Goal: Task Accomplishment & Management: Use online tool/utility

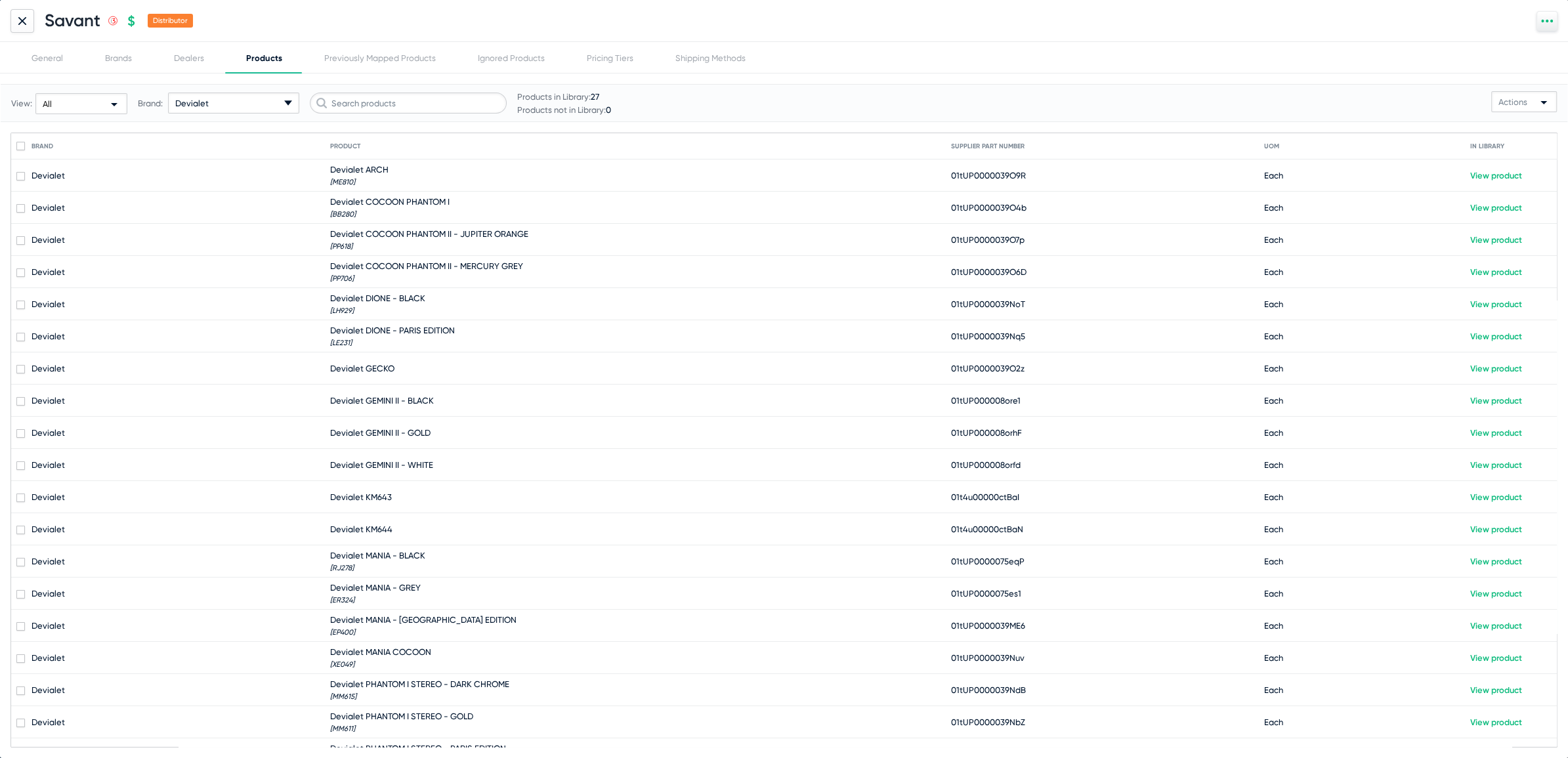
click at [18, 20] on icon at bounding box center [22, 20] width 8 height 8
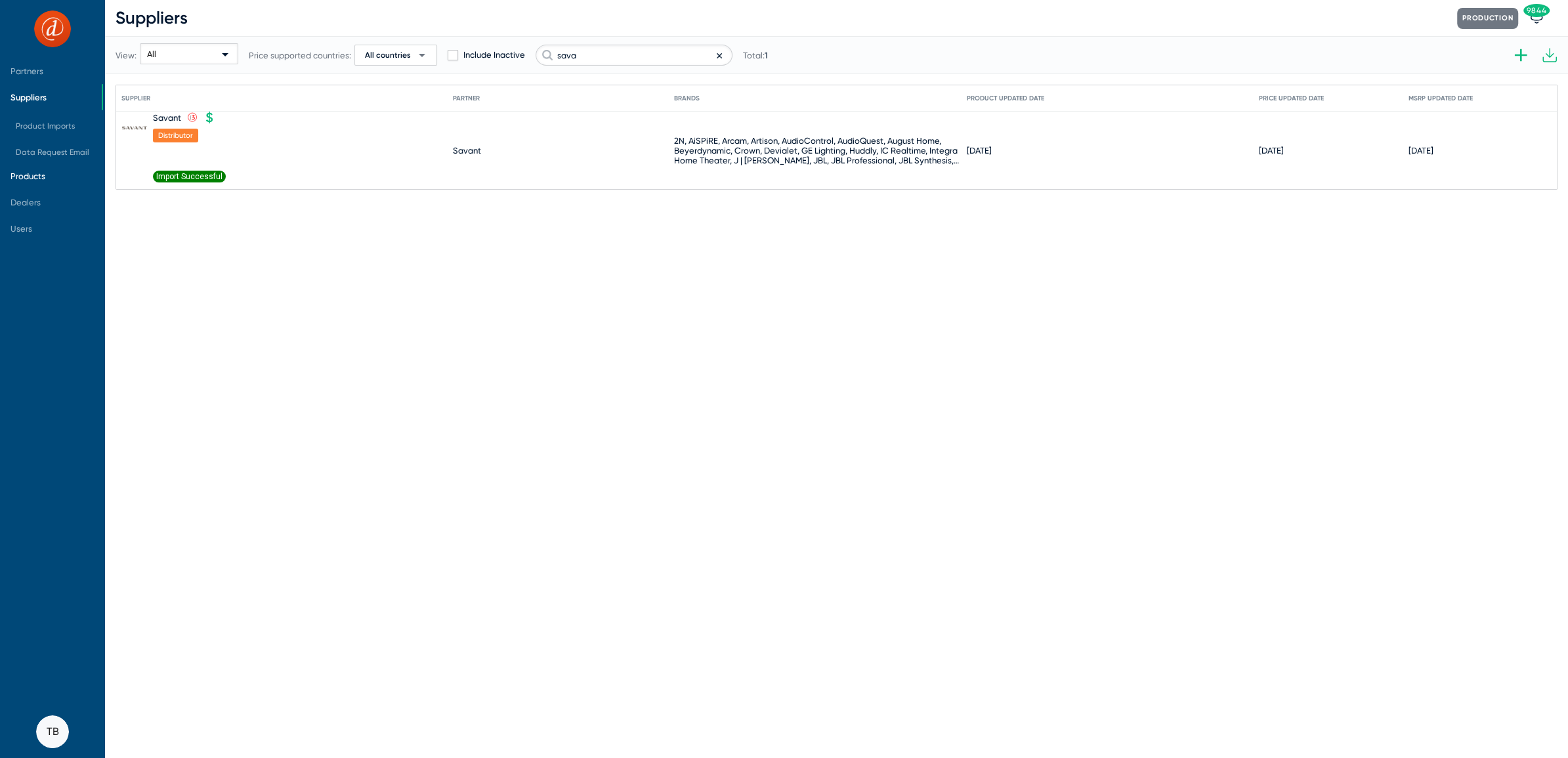
click at [30, 178] on span "Products" at bounding box center [28, 176] width 35 height 10
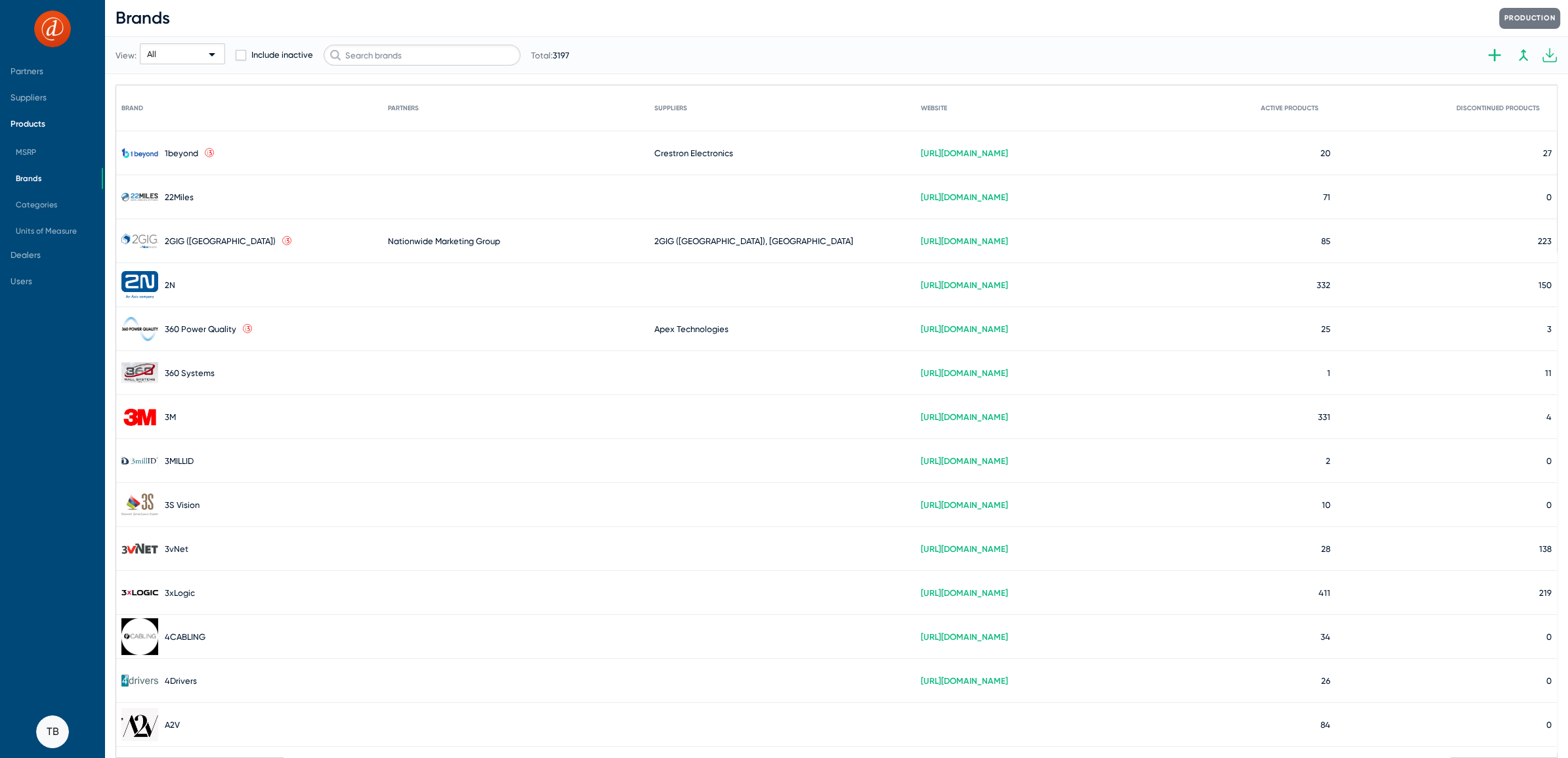
click at [29, 120] on span "Products" at bounding box center [28, 124] width 35 height 10
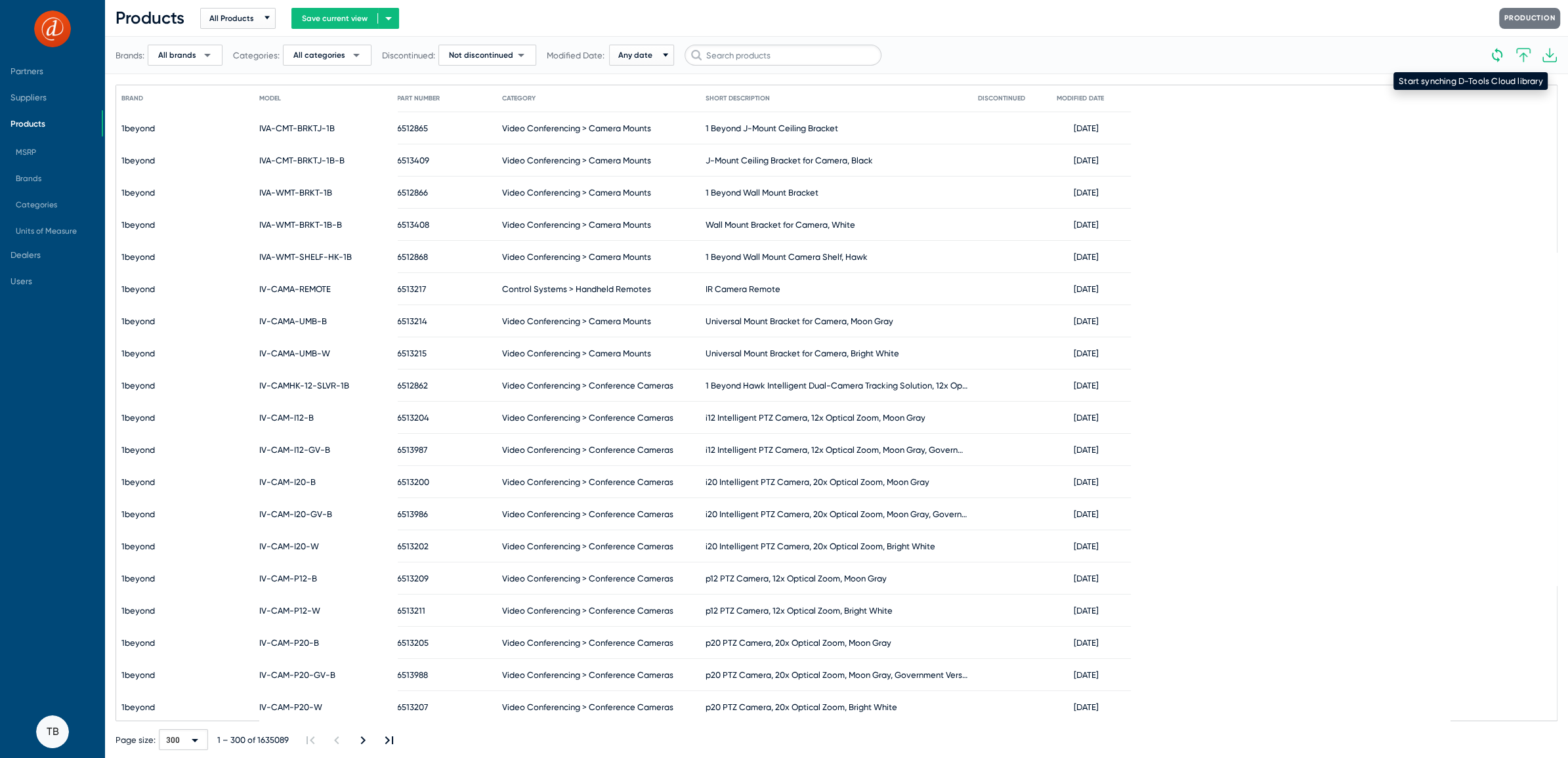
click at [1493, 63] on mat-tooltip-component "Start synching D-Tools Cloud library" at bounding box center [1469, 80] width 172 height 36
click at [1495, 53] on icon at bounding box center [1496, 54] width 16 height 16
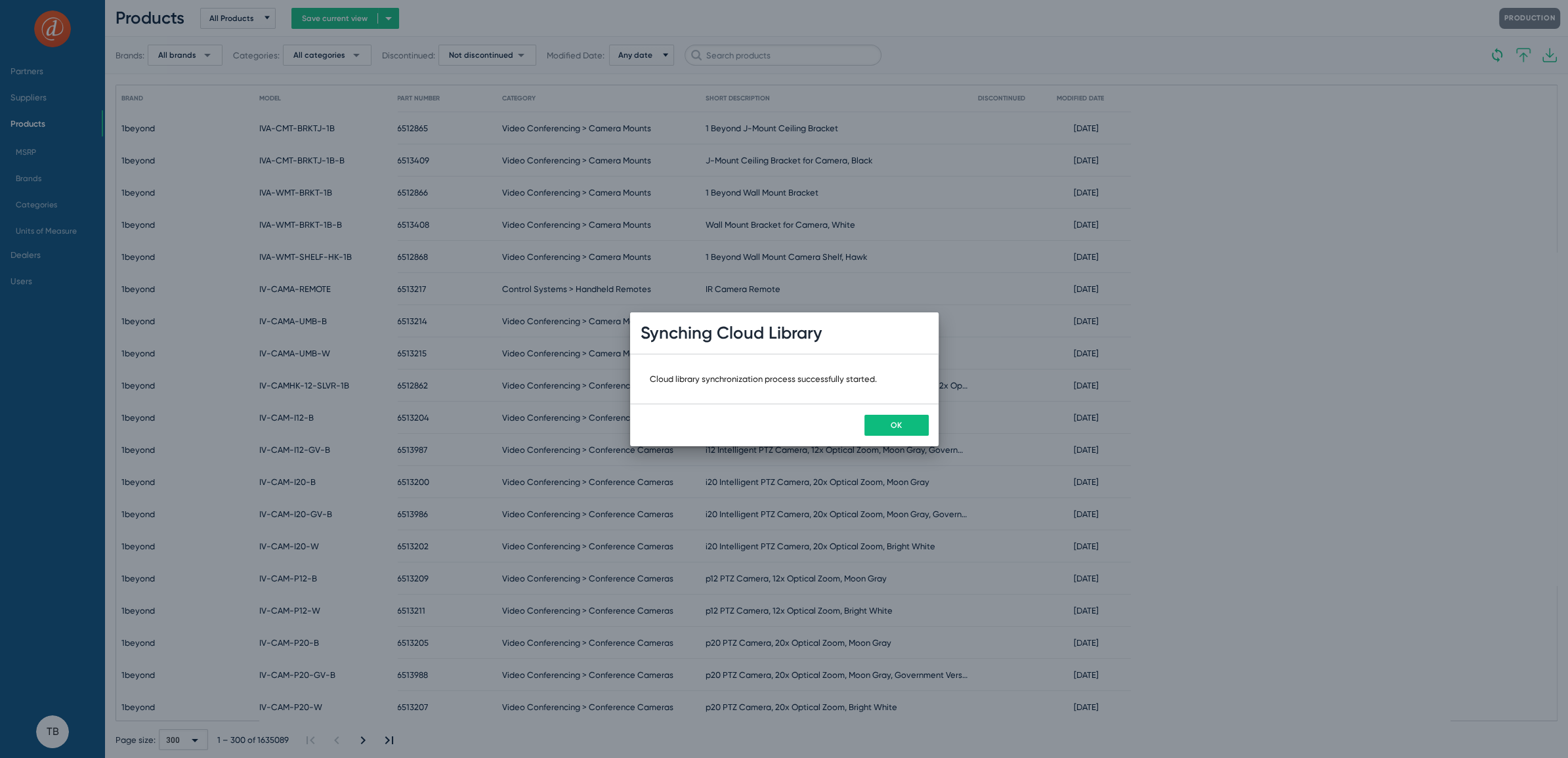
click at [894, 425] on span "OK" at bounding box center [896, 425] width 11 height 9
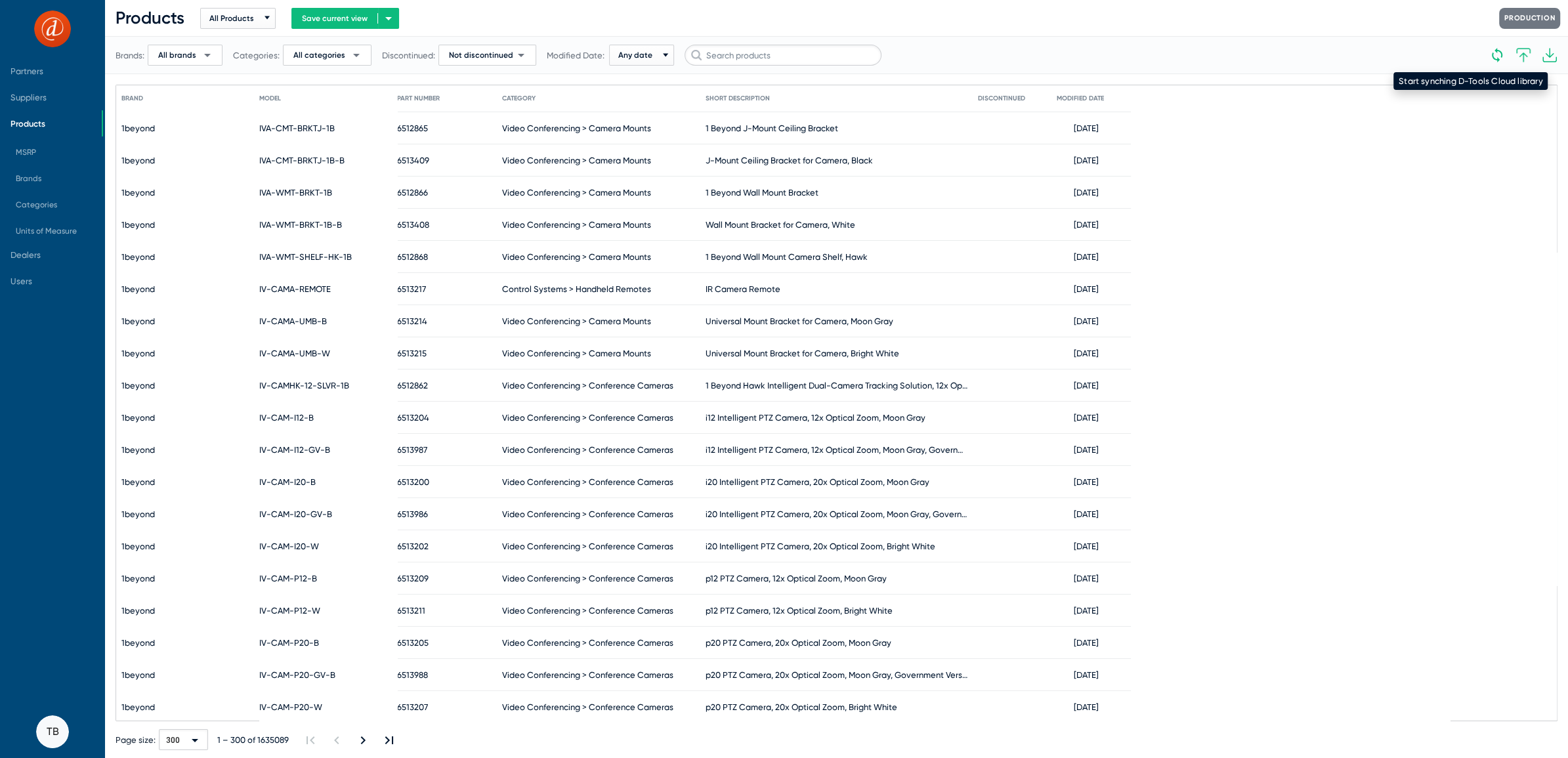
click at [1493, 65] on mat-tooltip-component "Start synching D-Tools Cloud library" at bounding box center [1469, 80] width 172 height 36
click at [1494, 51] on icon at bounding box center [1496, 54] width 16 height 16
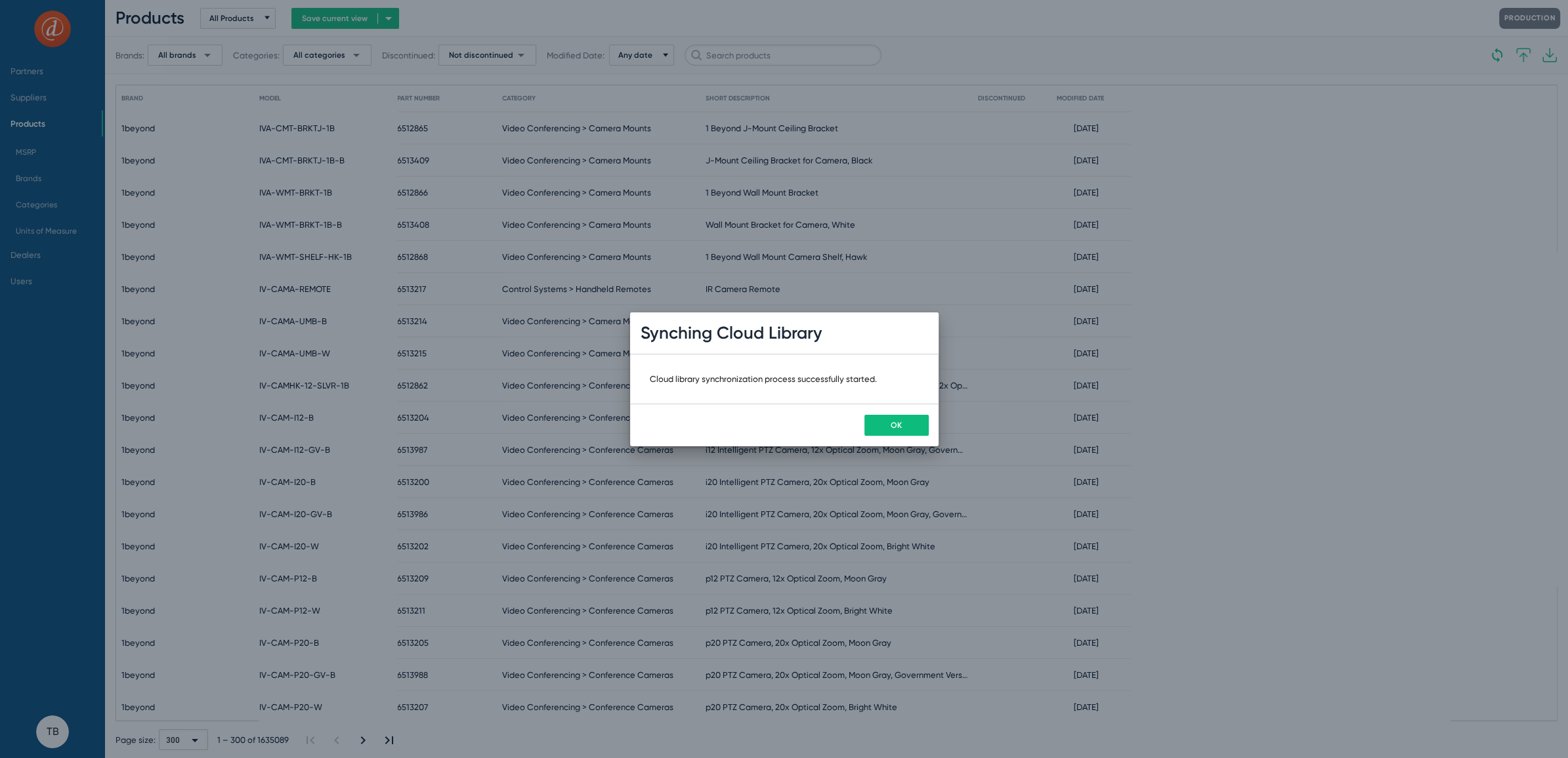
click at [883, 424] on button "OK" at bounding box center [897, 425] width 65 height 21
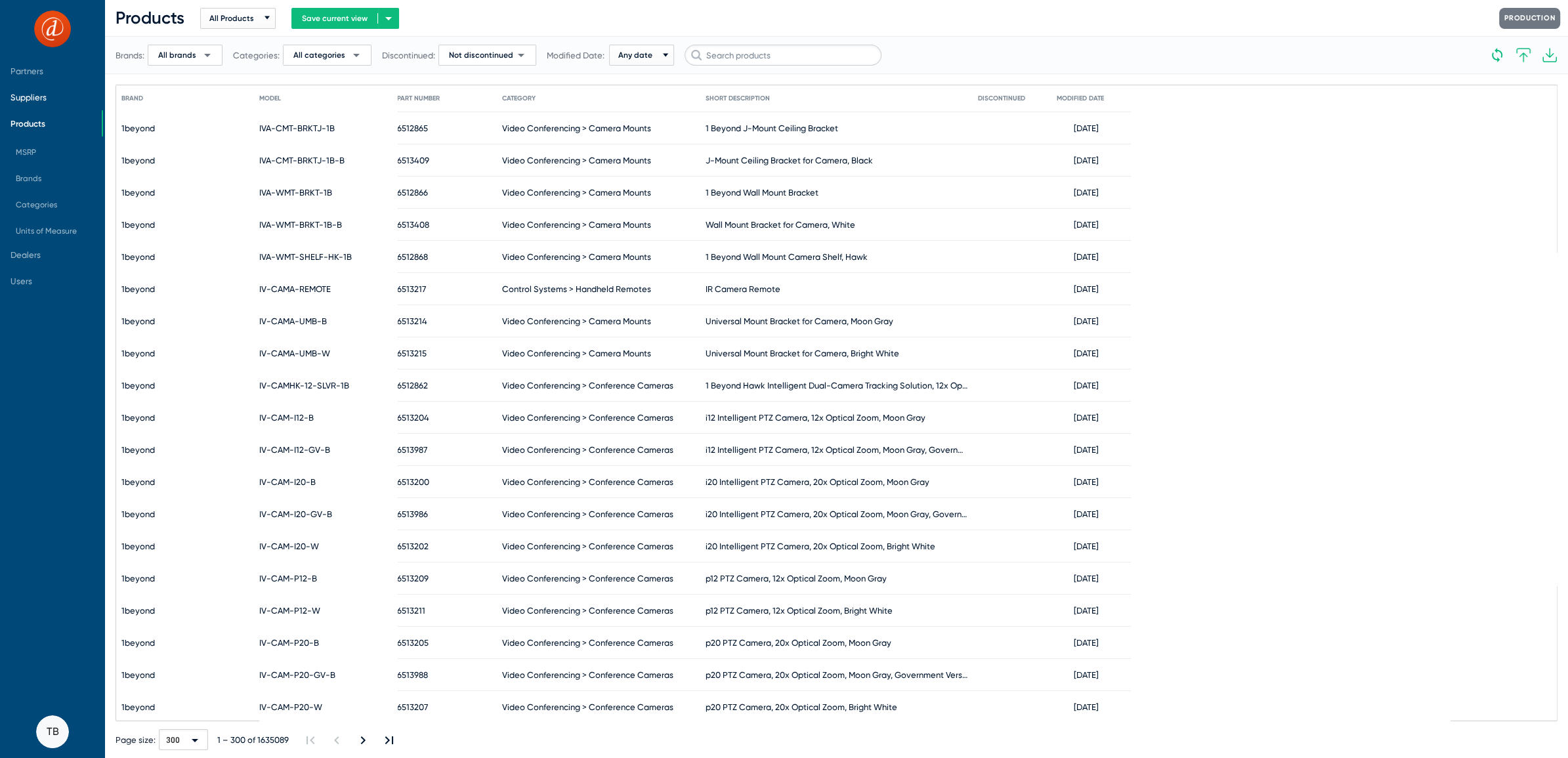
click at [19, 96] on span "Suppliers" at bounding box center [28, 97] width 36 height 10
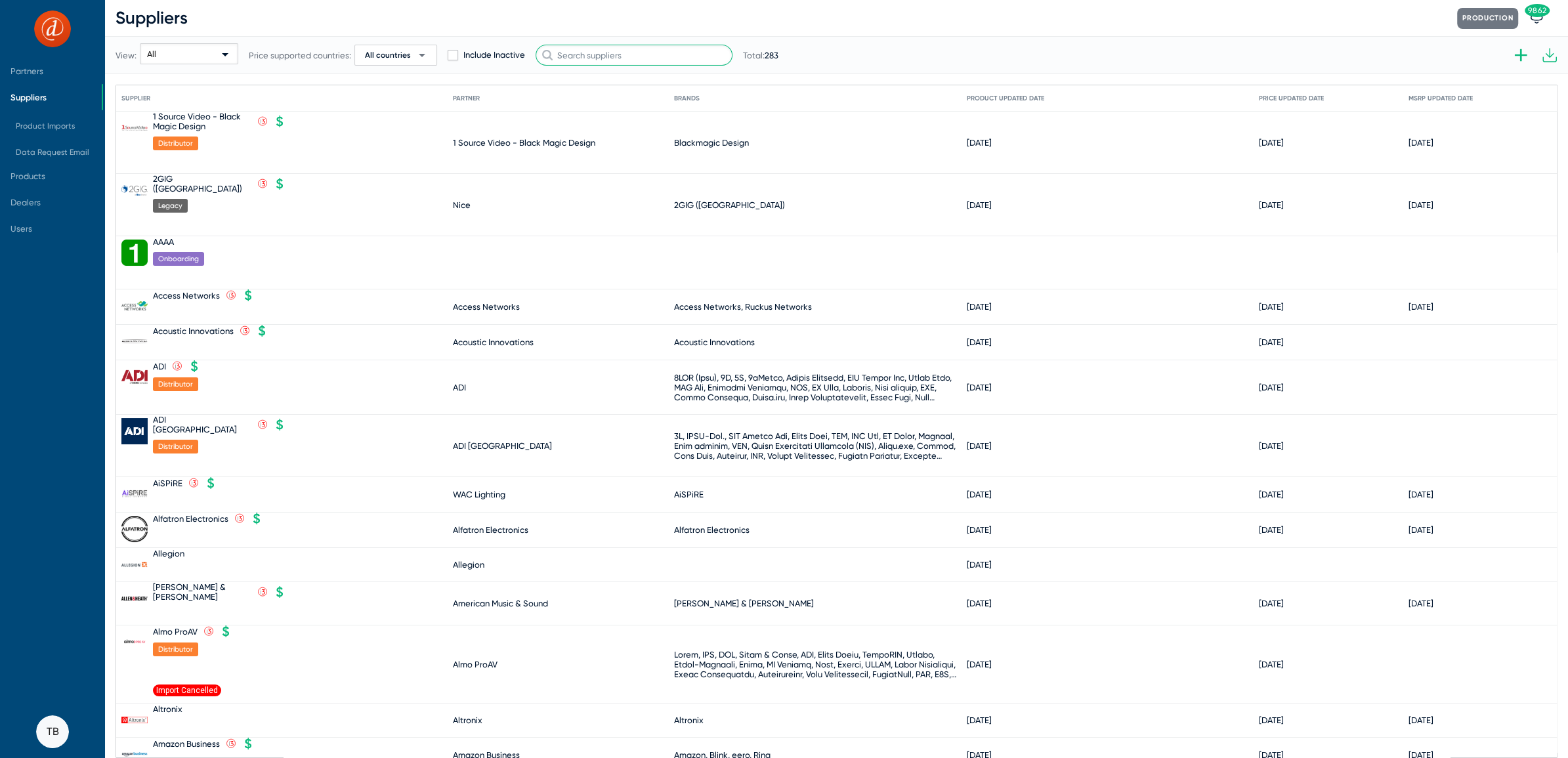
click at [601, 55] on input "text" at bounding box center [634, 54] width 196 height 21
click at [665, 52] on input "text" at bounding box center [634, 54] width 196 height 21
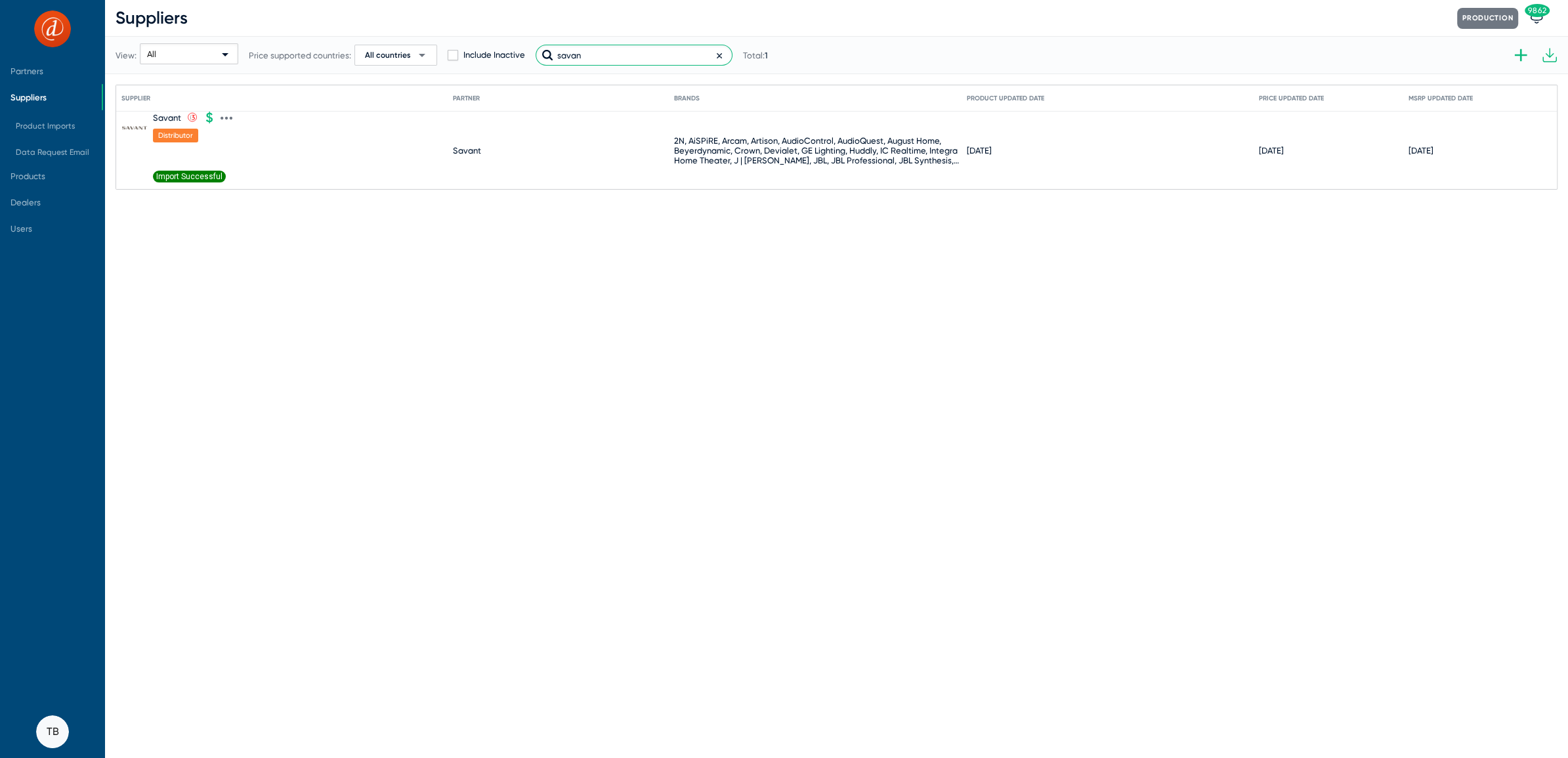
type input "savan"
click at [224, 117] on icon at bounding box center [226, 118] width 12 height 12
click at [266, 305] on button "Import products V2" at bounding box center [281, 310] width 122 height 26
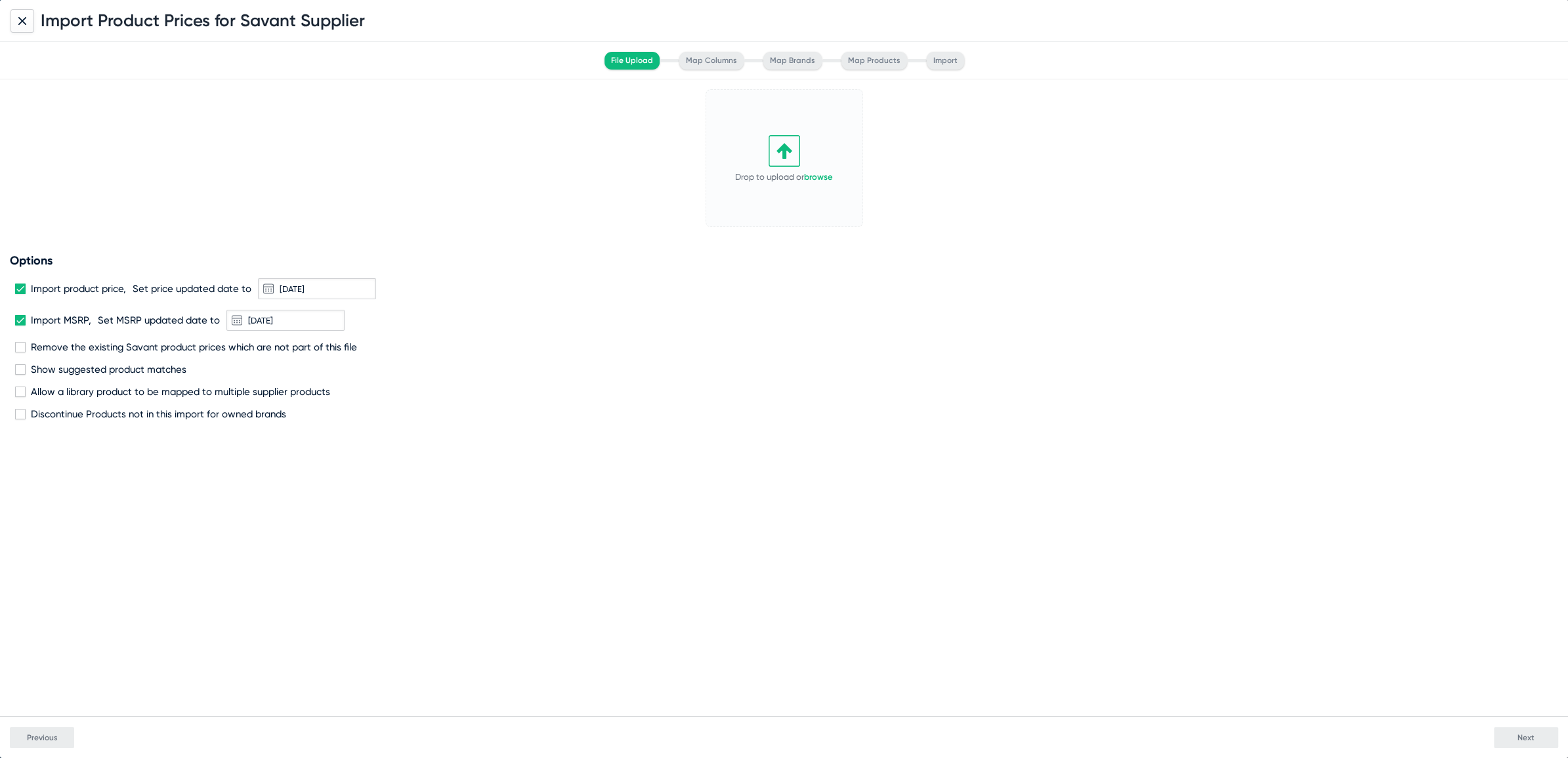
click at [20, 347] on span at bounding box center [19, 347] width 10 height 10
click at [20, 352] on input "Remove the existing Savant product prices which are not part of this file" at bounding box center [19, 352] width 1 height 1
checkbox input "true"
click at [815, 176] on link "browse" at bounding box center [818, 176] width 29 height 10
click at [1527, 738] on span "Next" at bounding box center [1526, 738] width 17 height 9
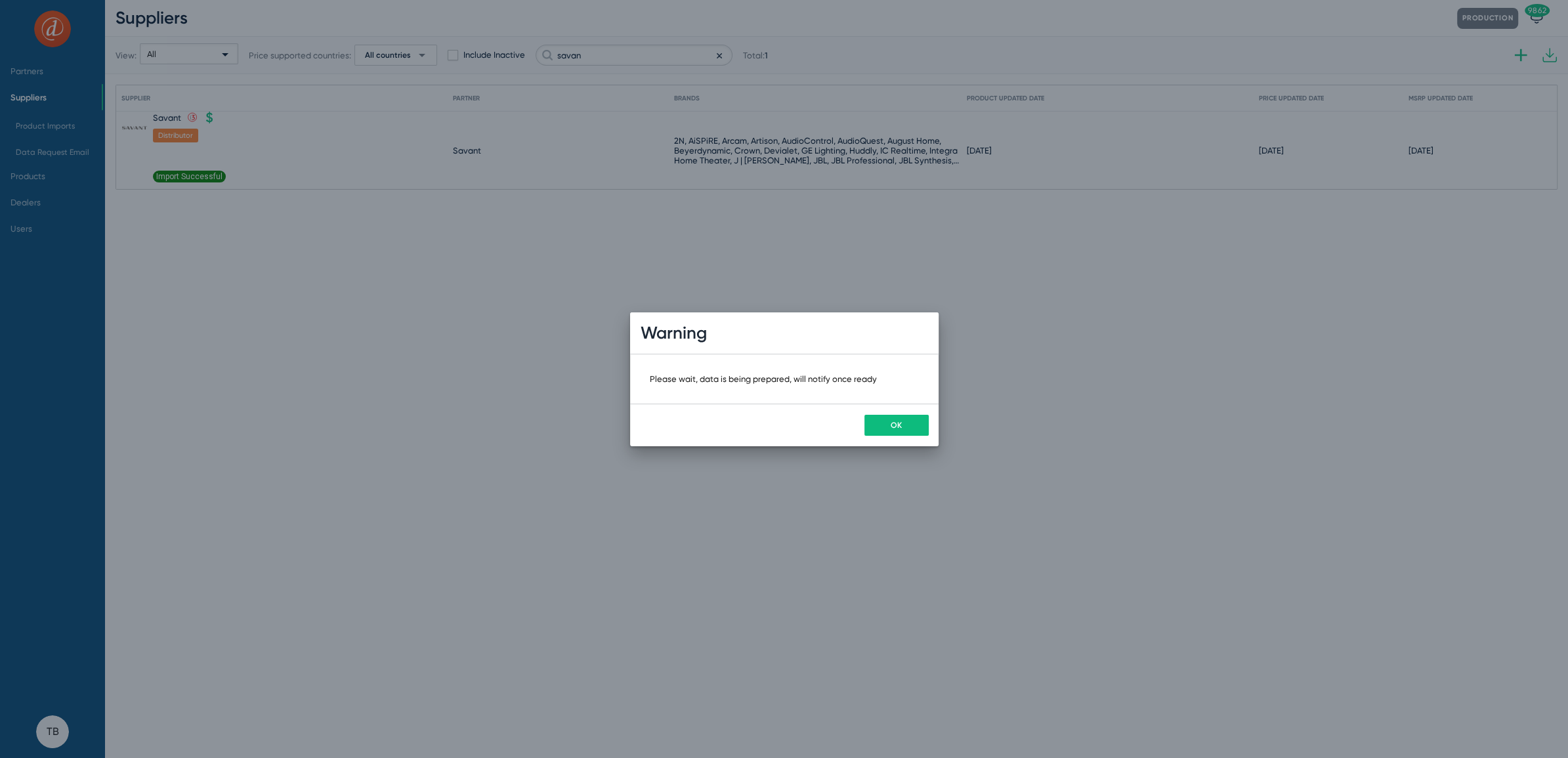
click at [905, 421] on button "OK" at bounding box center [897, 425] width 65 height 21
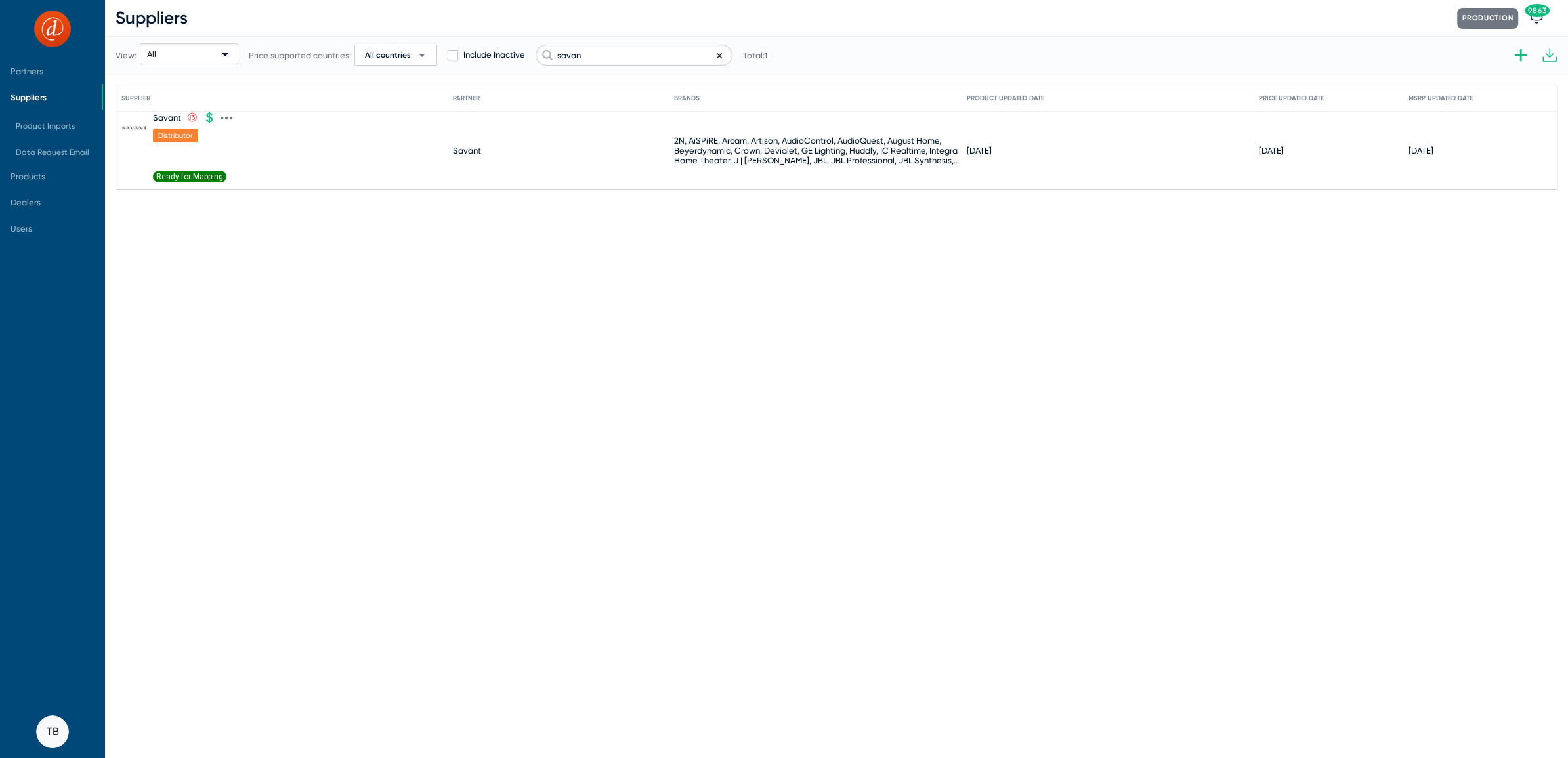
click at [204, 172] on span "Ready for Mapping" at bounding box center [190, 176] width 74 height 12
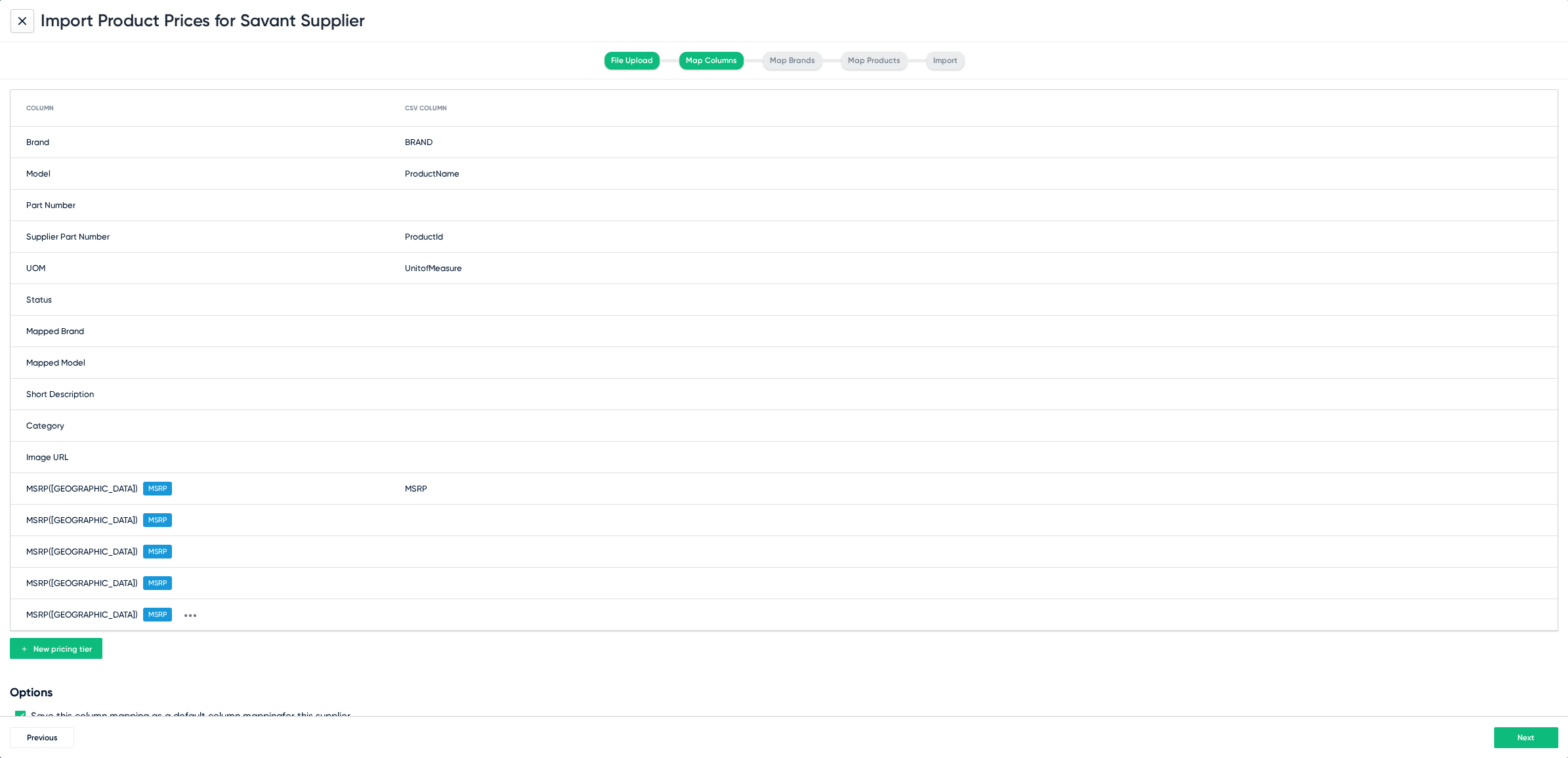
click at [1518, 738] on span "Next" at bounding box center [1526, 738] width 17 height 9
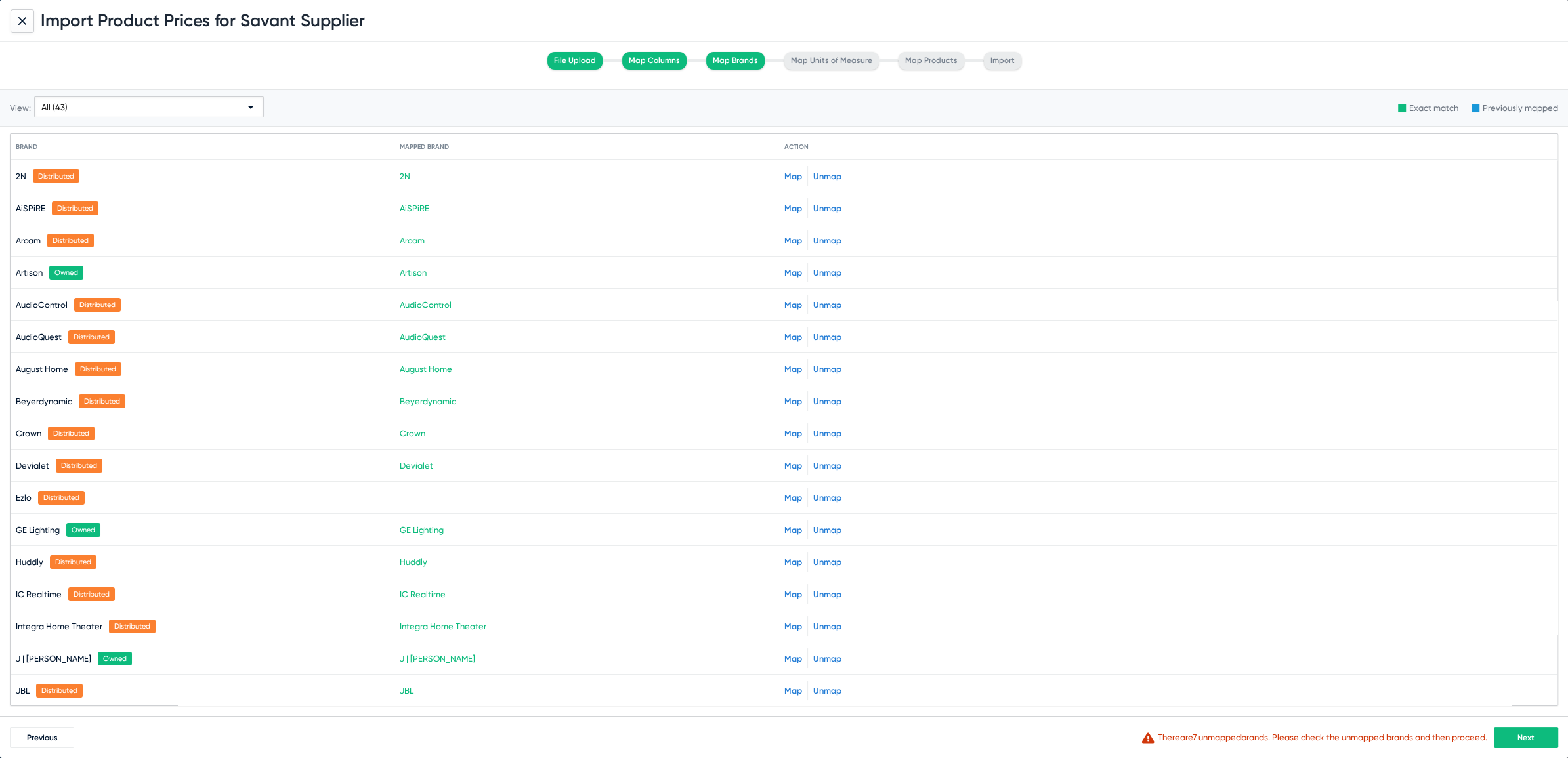
click at [1539, 740] on button "Next" at bounding box center [1526, 737] width 65 height 21
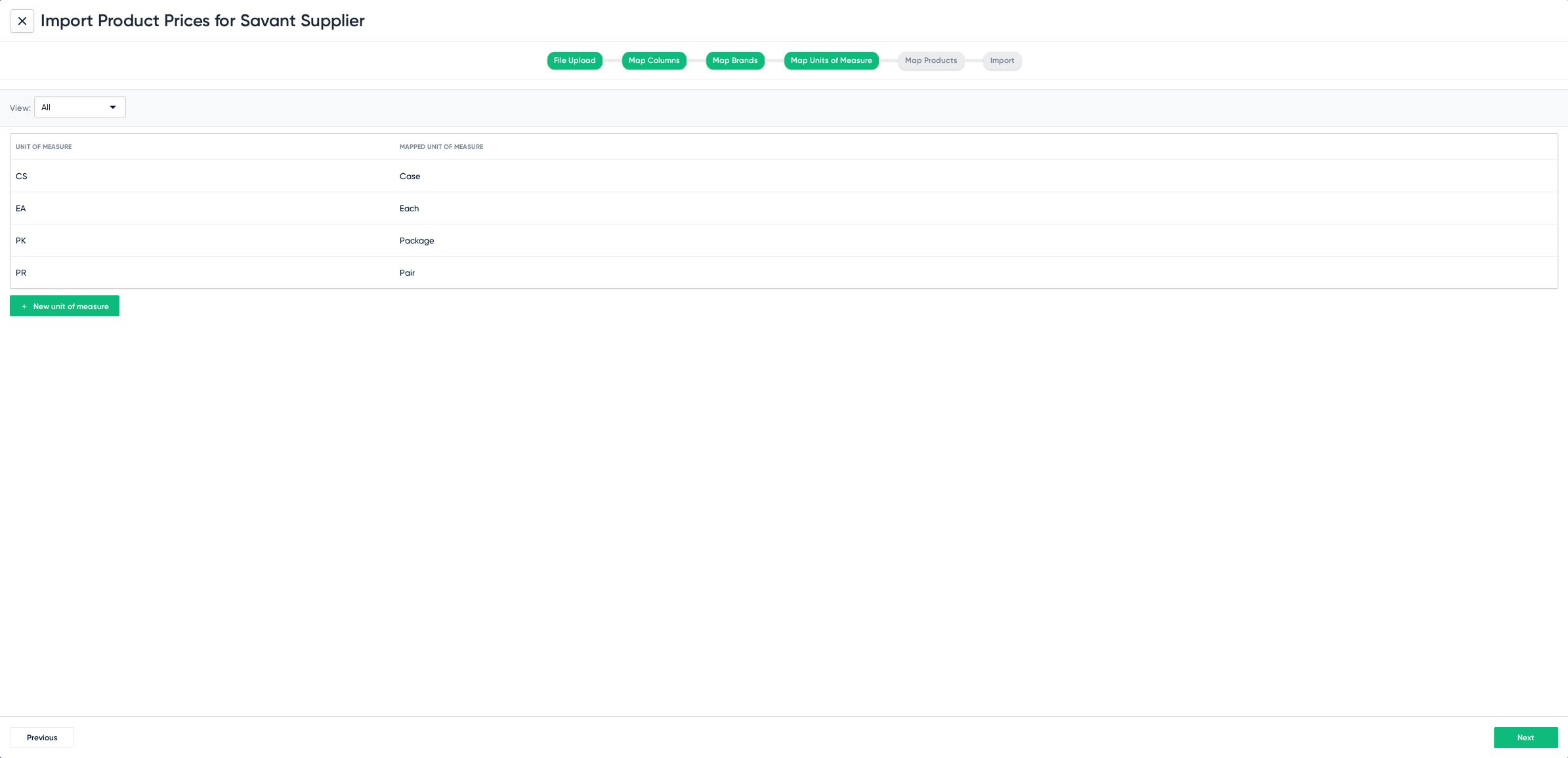
click at [1540, 736] on button "Next" at bounding box center [1526, 737] width 65 height 21
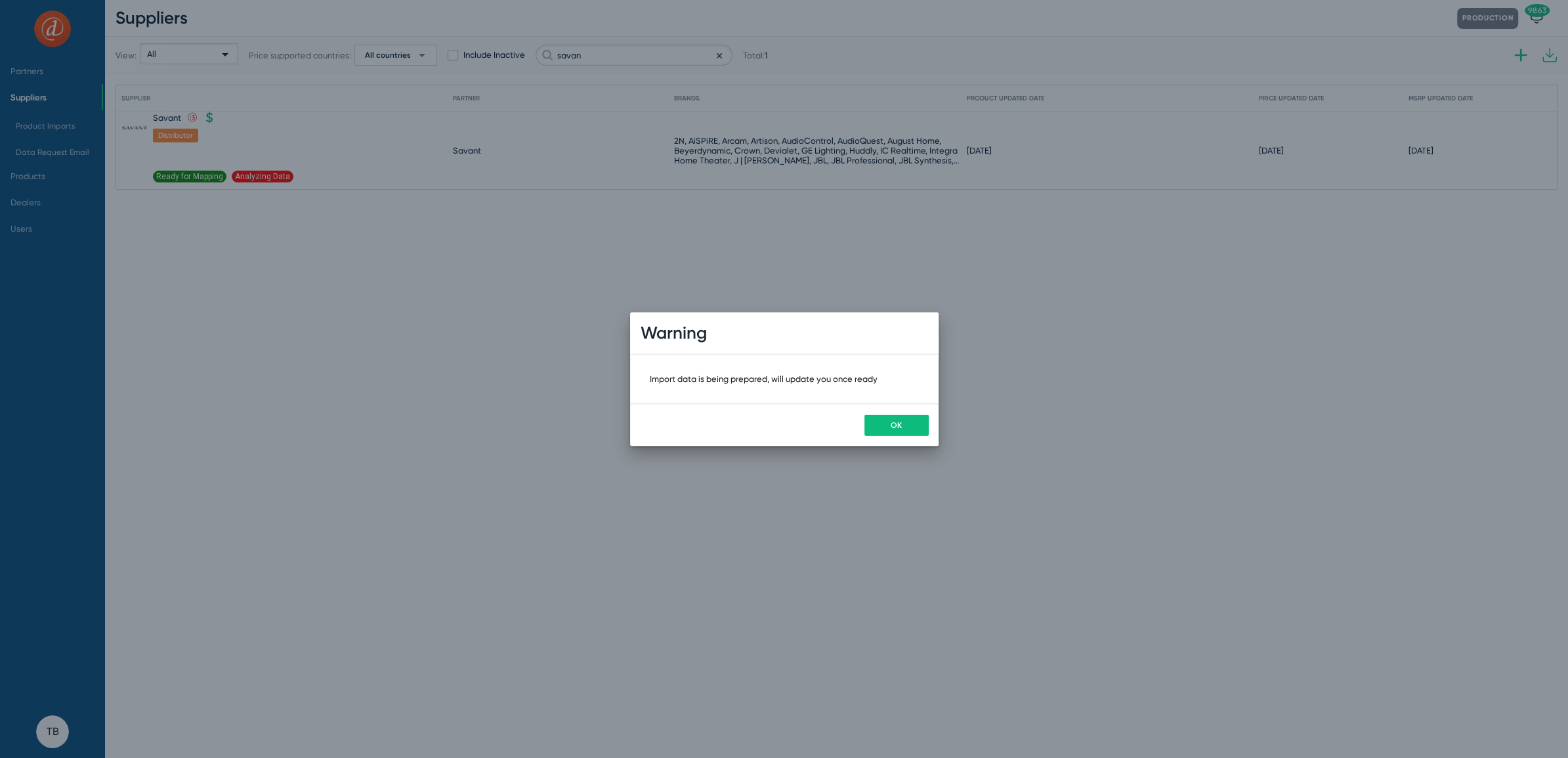
click at [895, 428] on span "OK" at bounding box center [896, 425] width 11 height 9
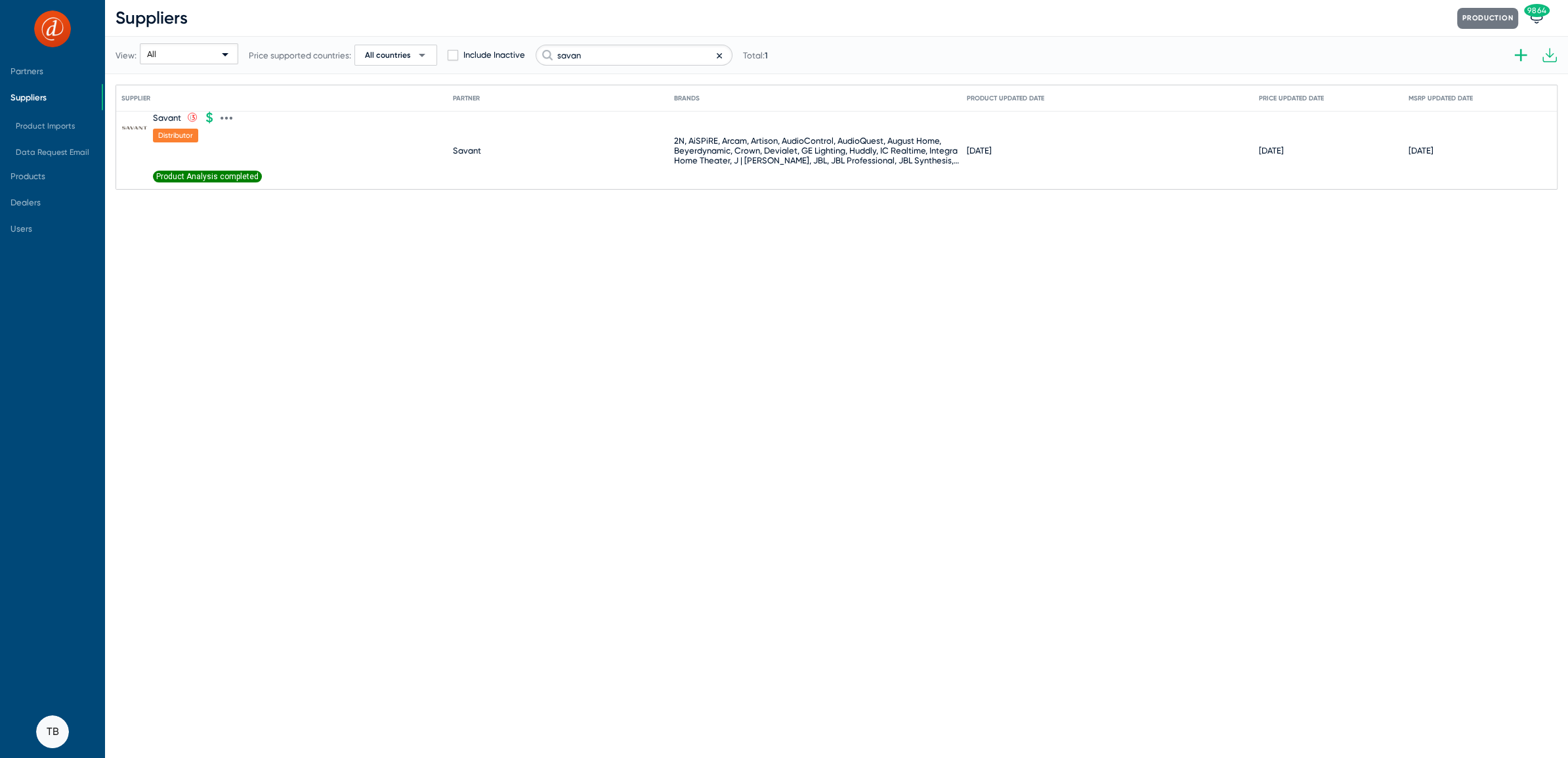
click at [216, 173] on span "Product Analysis completed" at bounding box center [208, 176] width 109 height 12
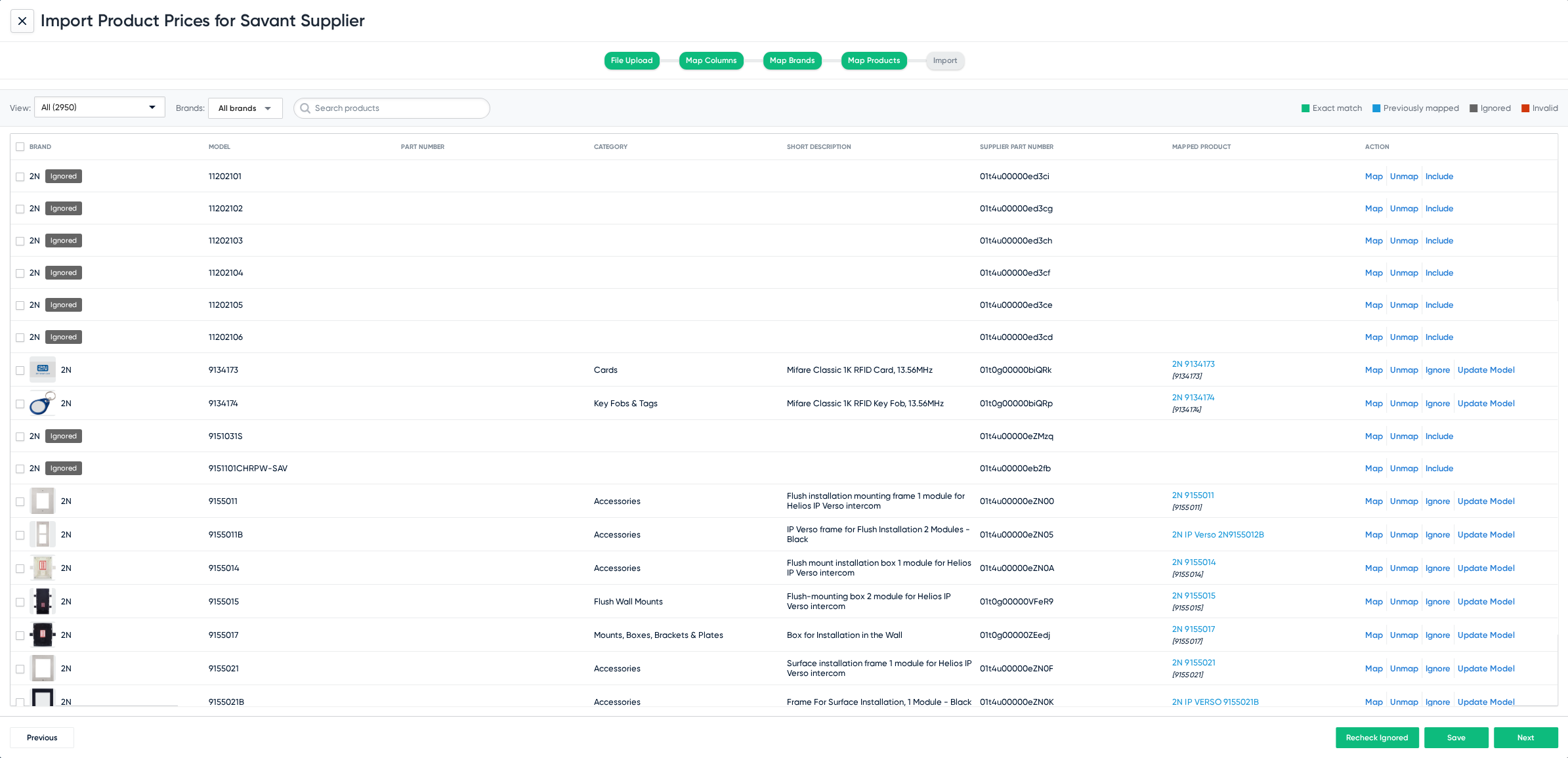
click at [65, 102] on span "All (2950)" at bounding box center [59, 107] width 35 height 10
click at [74, 207] on span "Unmapped (9)" at bounding box center [101, 208] width 125 height 26
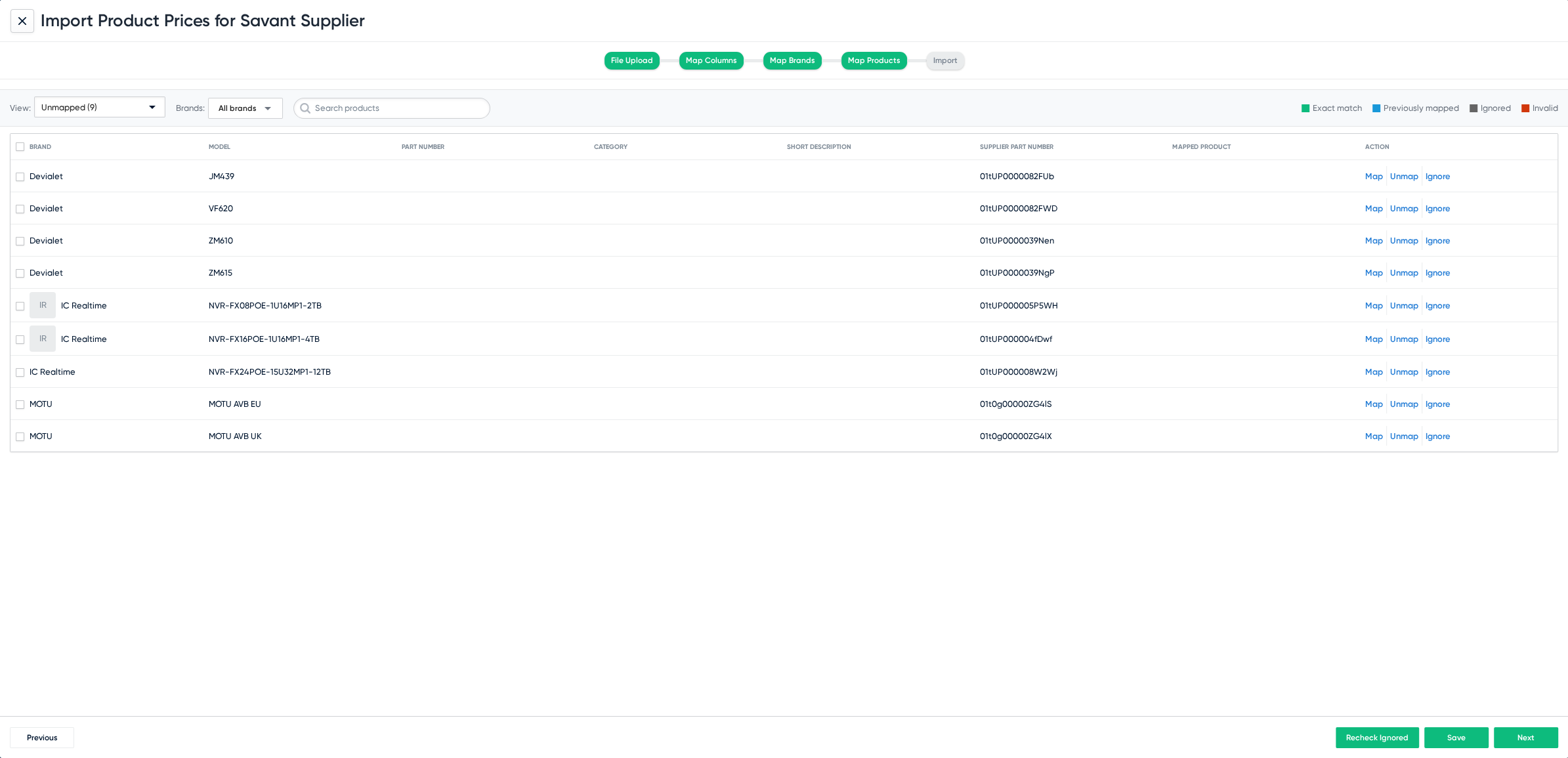
click at [16, 178] on span at bounding box center [19, 176] width 8 height 8
click at [19, 181] on input "checkbox" at bounding box center [19, 181] width 1 height 1
checkbox input "true"
click at [19, 206] on span at bounding box center [19, 208] width 8 height 8
click at [19, 213] on input "checkbox" at bounding box center [19, 213] width 1 height 1
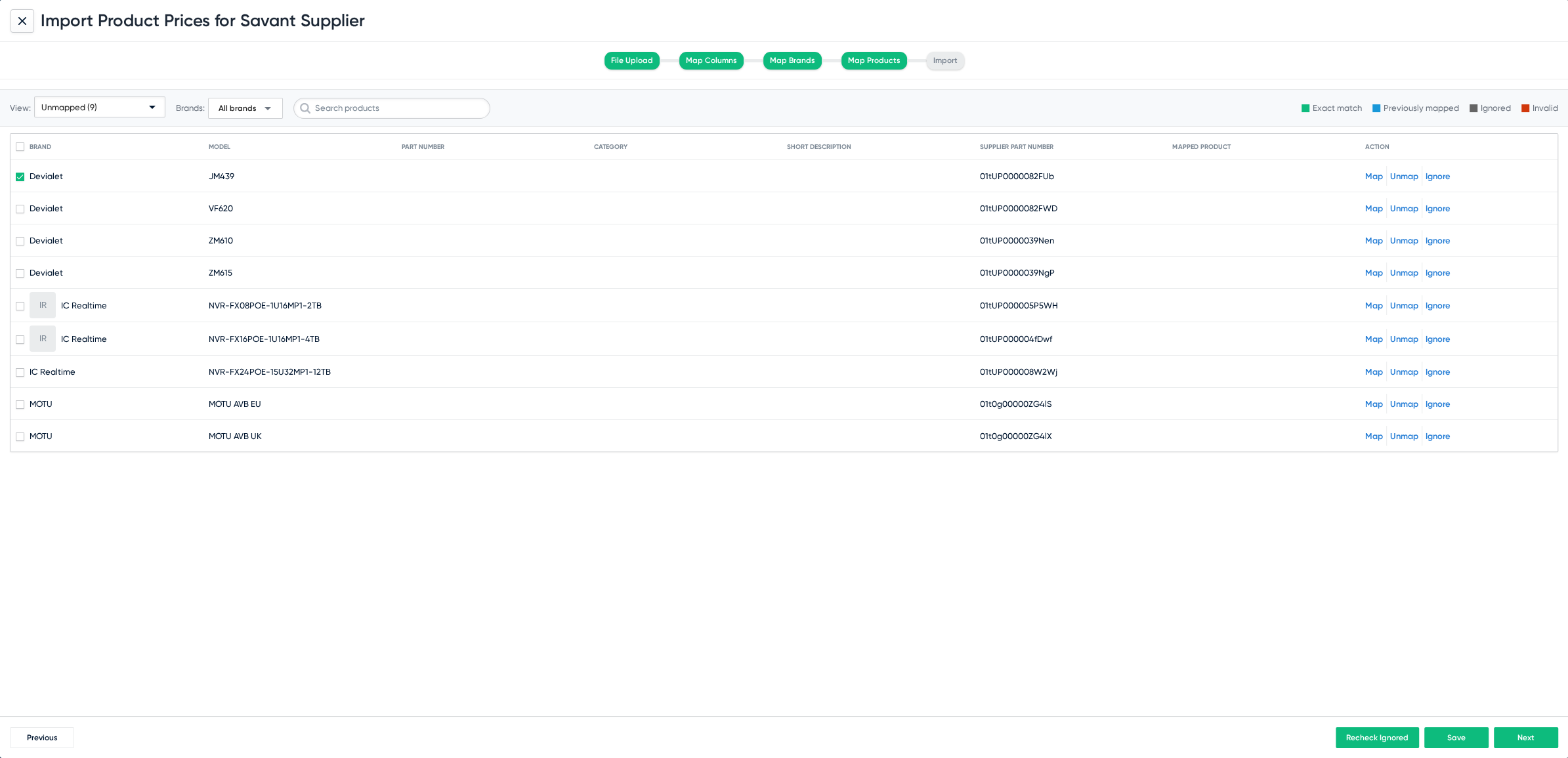
checkbox input "true"
click at [19, 244] on mat-cell "Devialet" at bounding box center [112, 240] width 193 height 31
click at [19, 269] on span at bounding box center [19, 273] width 8 height 8
click at [19, 278] on input "checkbox" at bounding box center [19, 278] width 1 height 1
checkbox input "true"
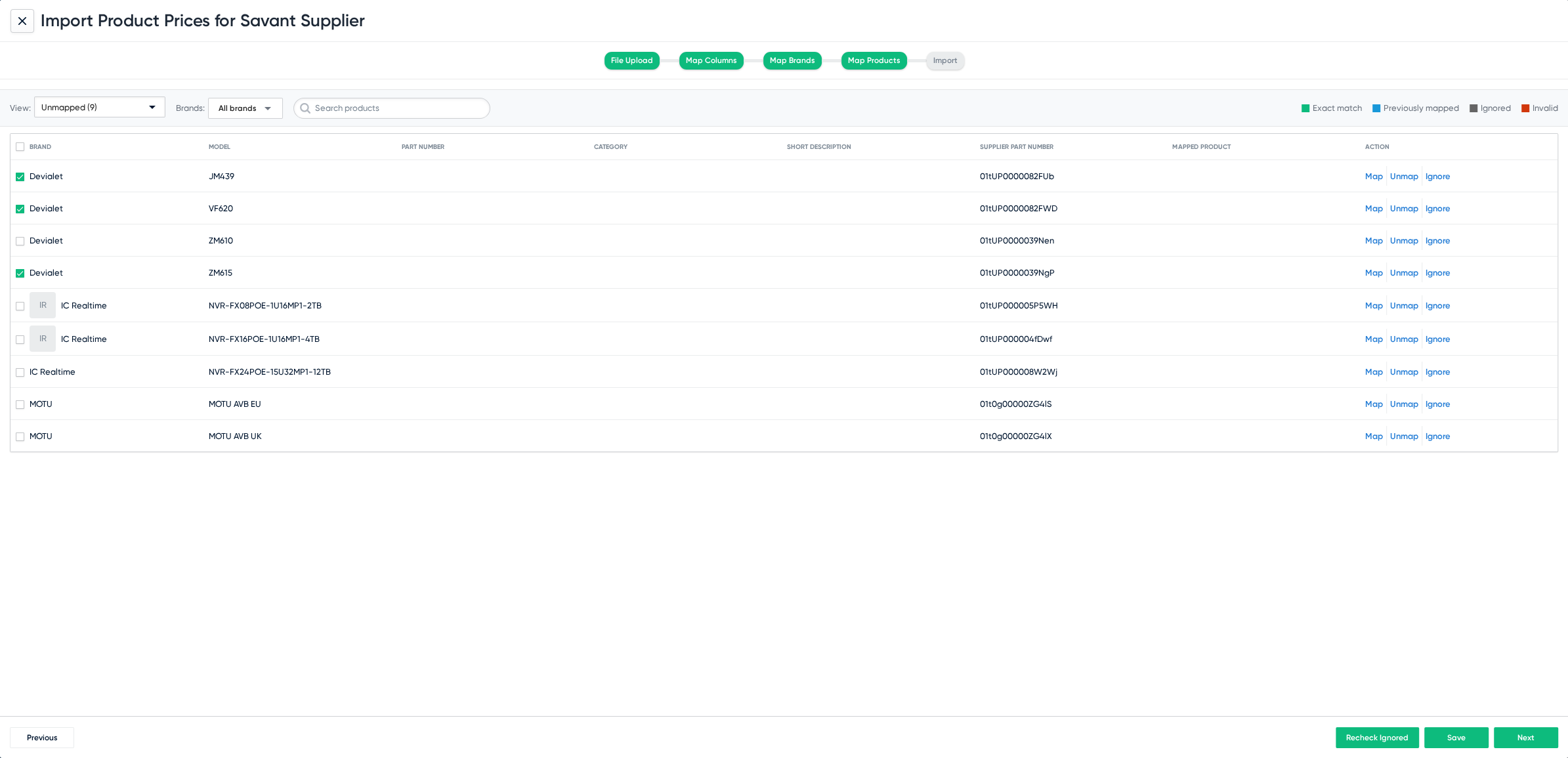
click at [19, 239] on span at bounding box center [19, 241] width 8 height 8
click at [19, 245] on input "checkbox" at bounding box center [19, 245] width 1 height 1
checkbox input "true"
click at [1439, 176] on link "Ignore" at bounding box center [1437, 176] width 25 height 10
click at [1374, 306] on link "Map" at bounding box center [1373, 305] width 18 height 10
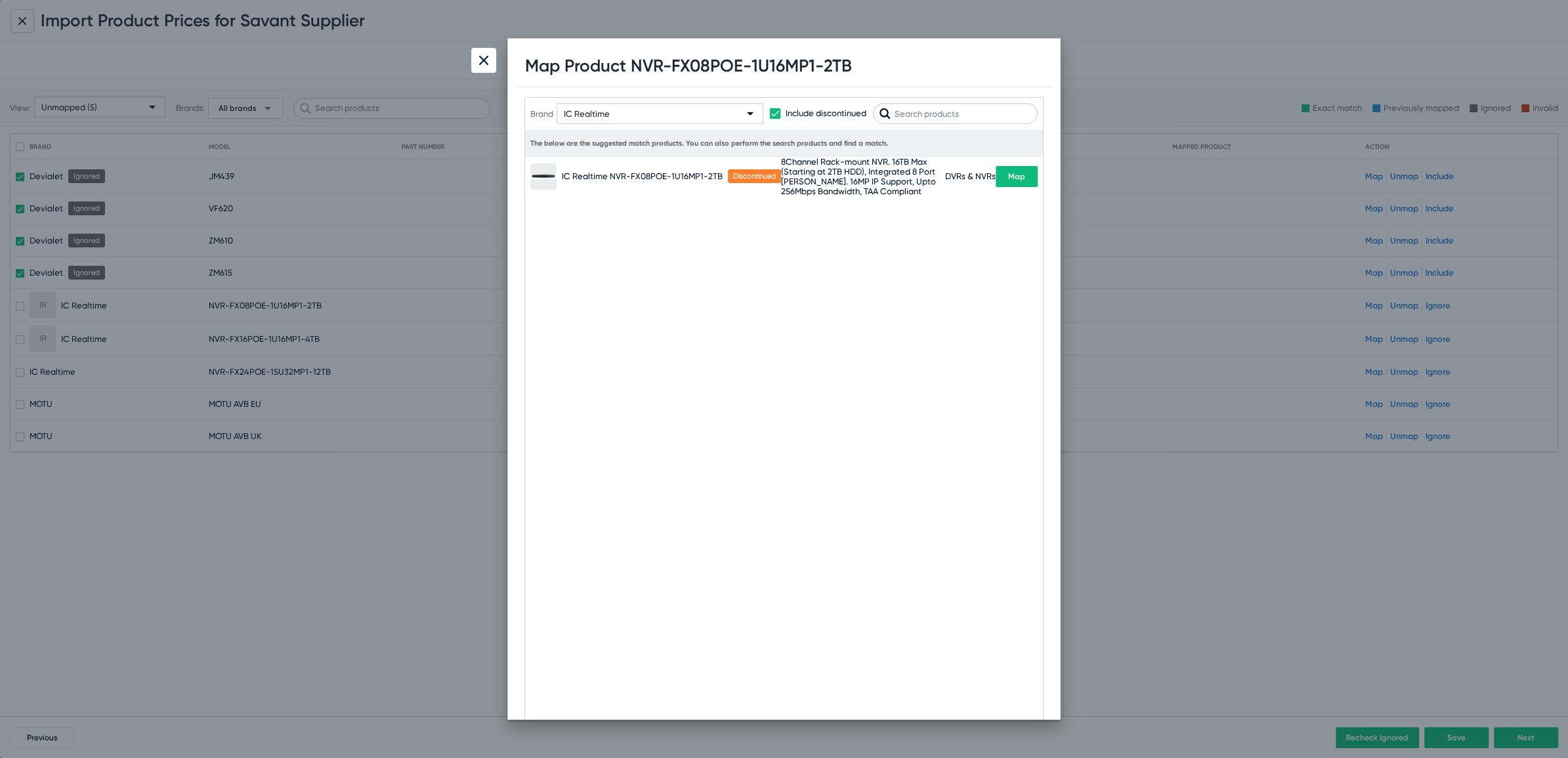
click at [1013, 175] on span "Map" at bounding box center [1016, 176] width 17 height 9
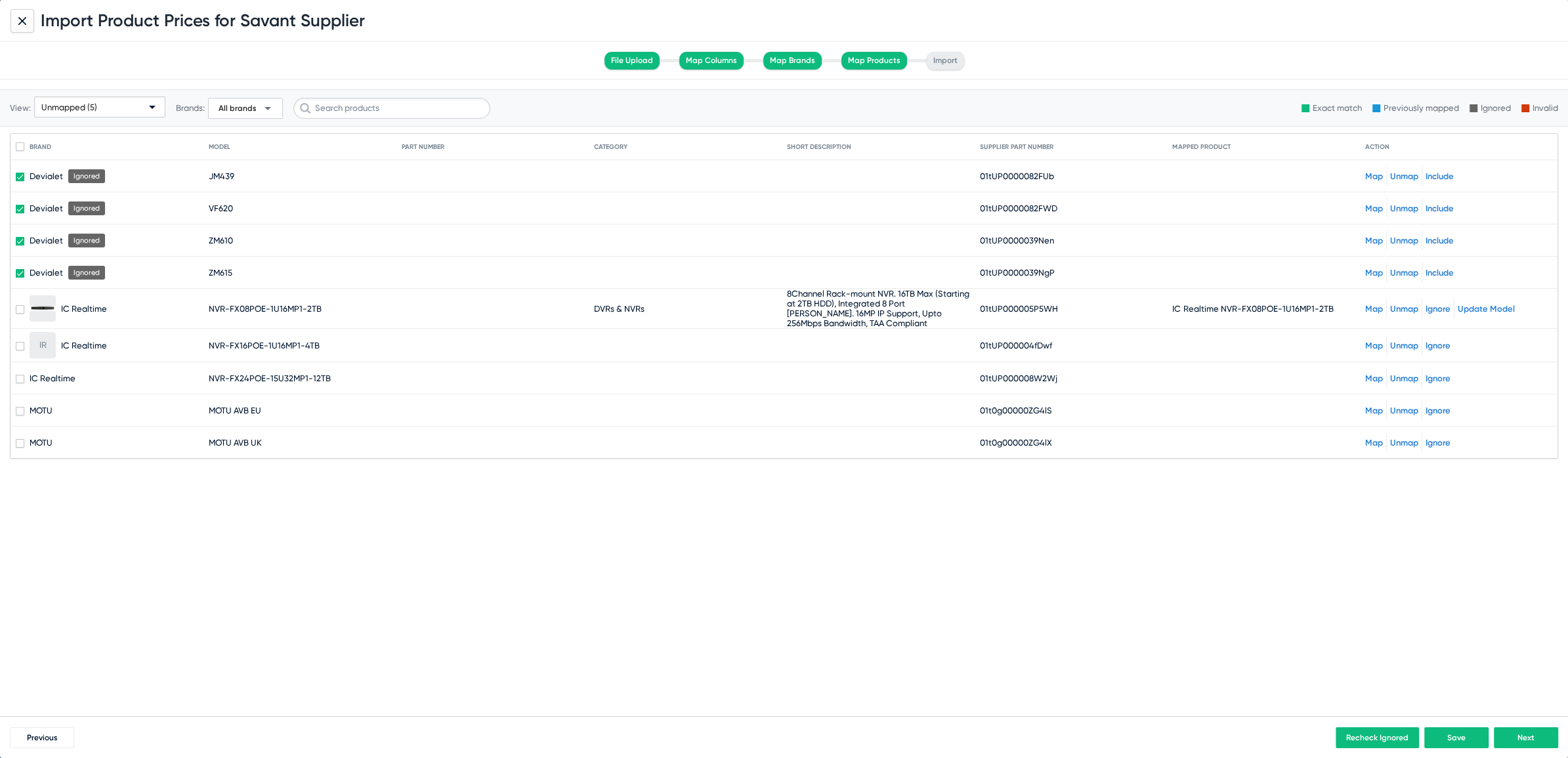
click at [1380, 342] on link "Map" at bounding box center [1373, 345] width 18 height 10
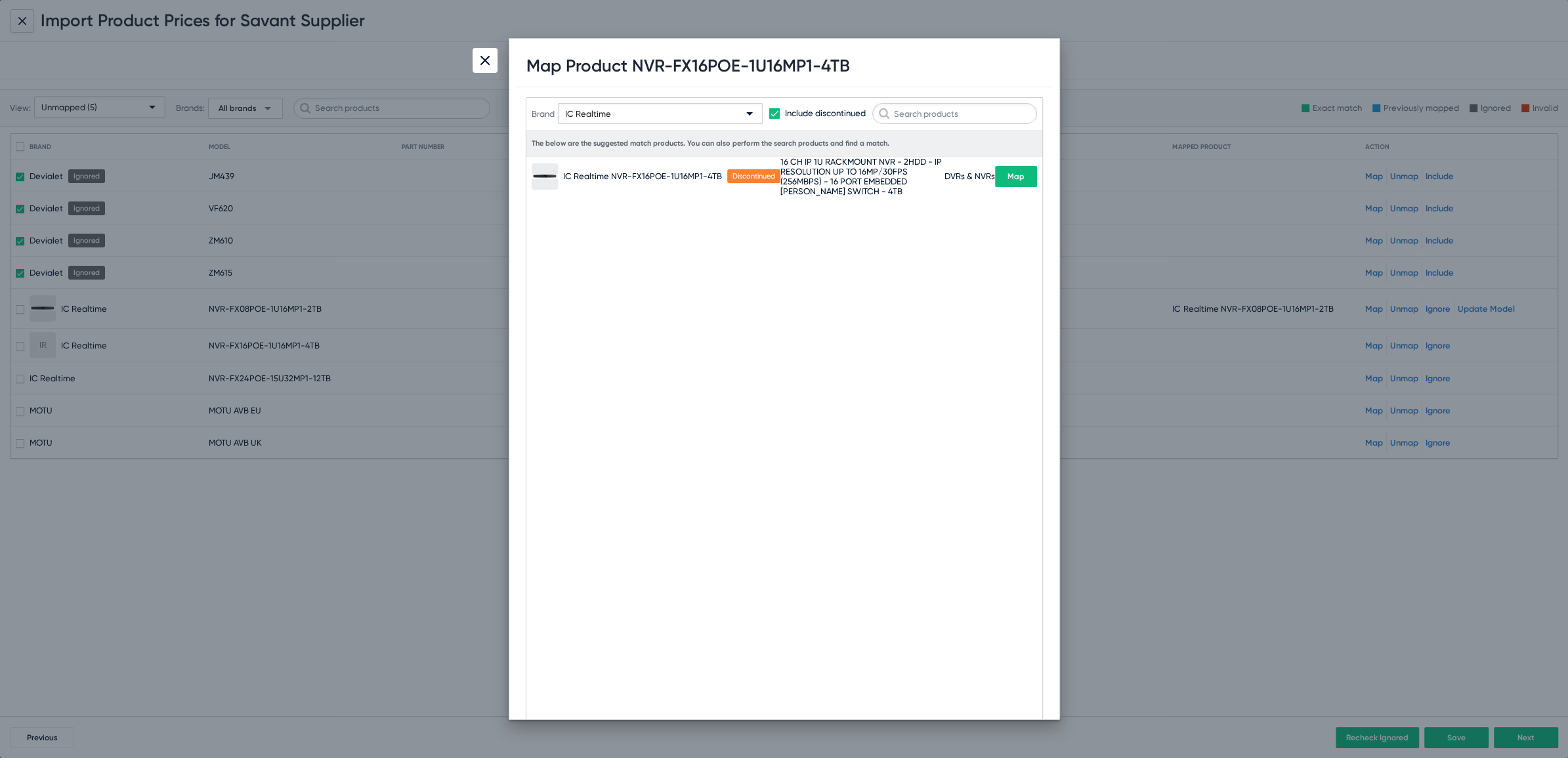
click at [1012, 172] on span "Map" at bounding box center [1016, 176] width 17 height 9
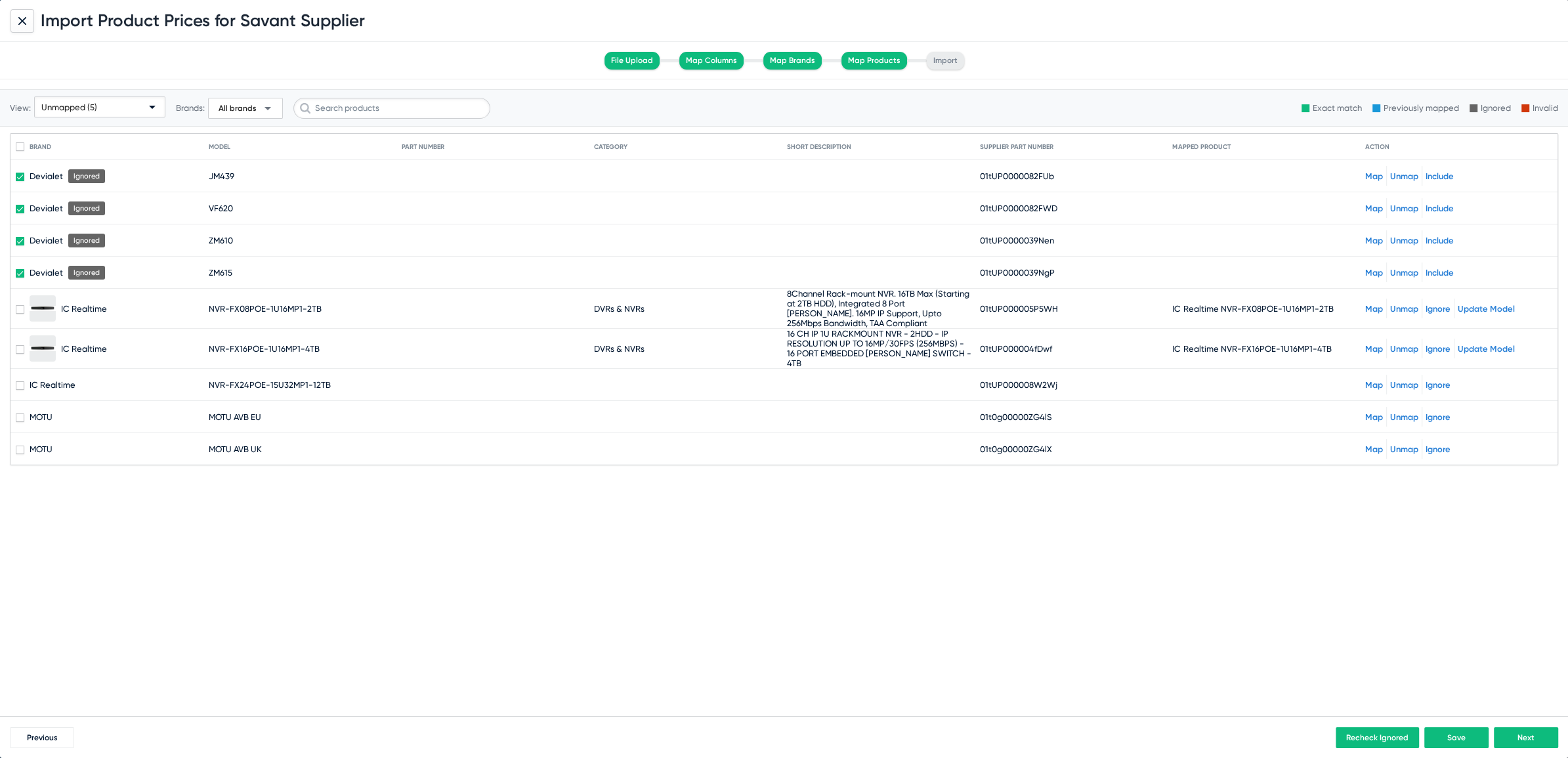
click at [1371, 380] on link "Map" at bounding box center [1373, 385] width 18 height 10
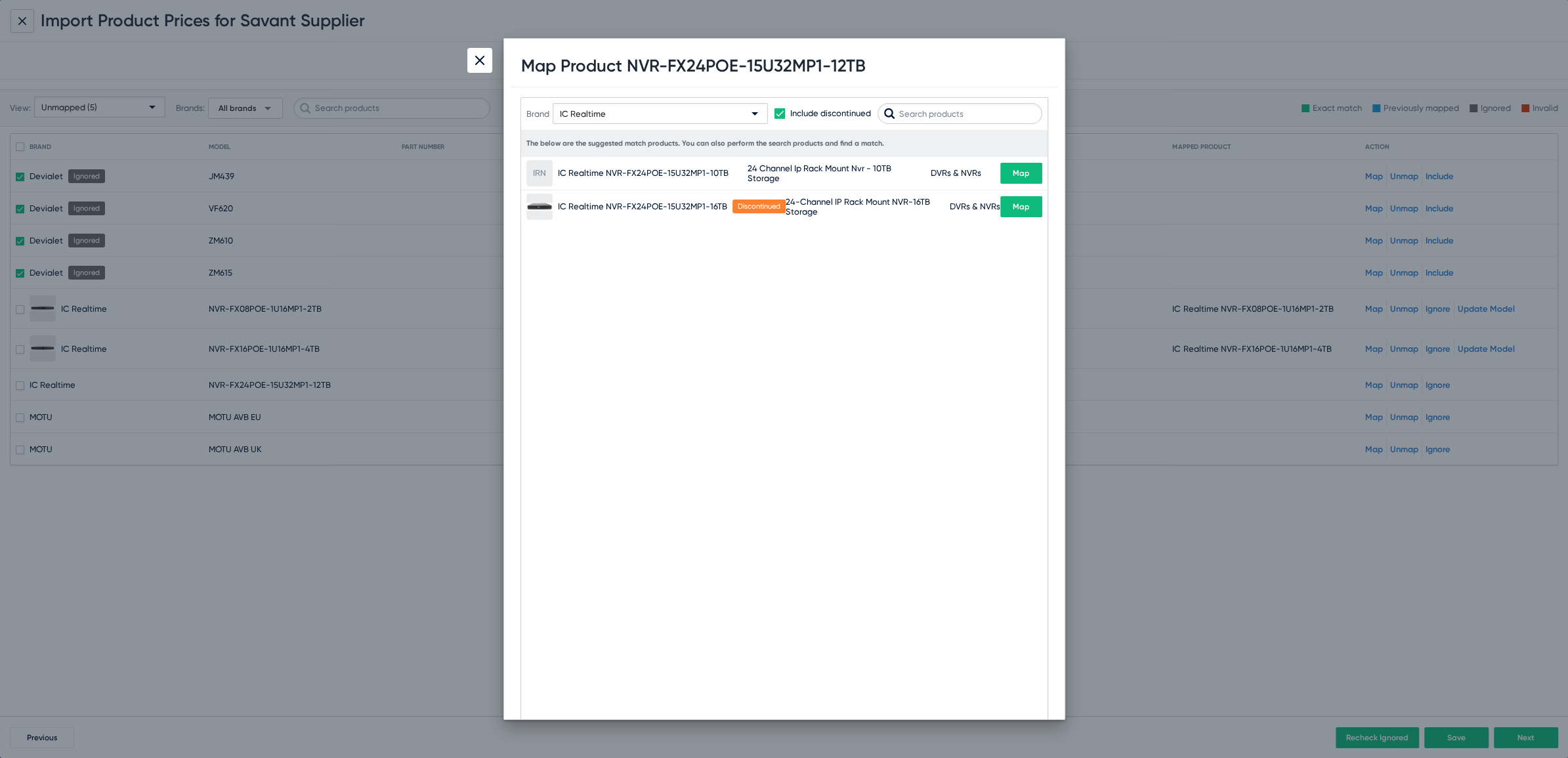
click at [488, 68] on div at bounding box center [480, 60] width 25 height 25
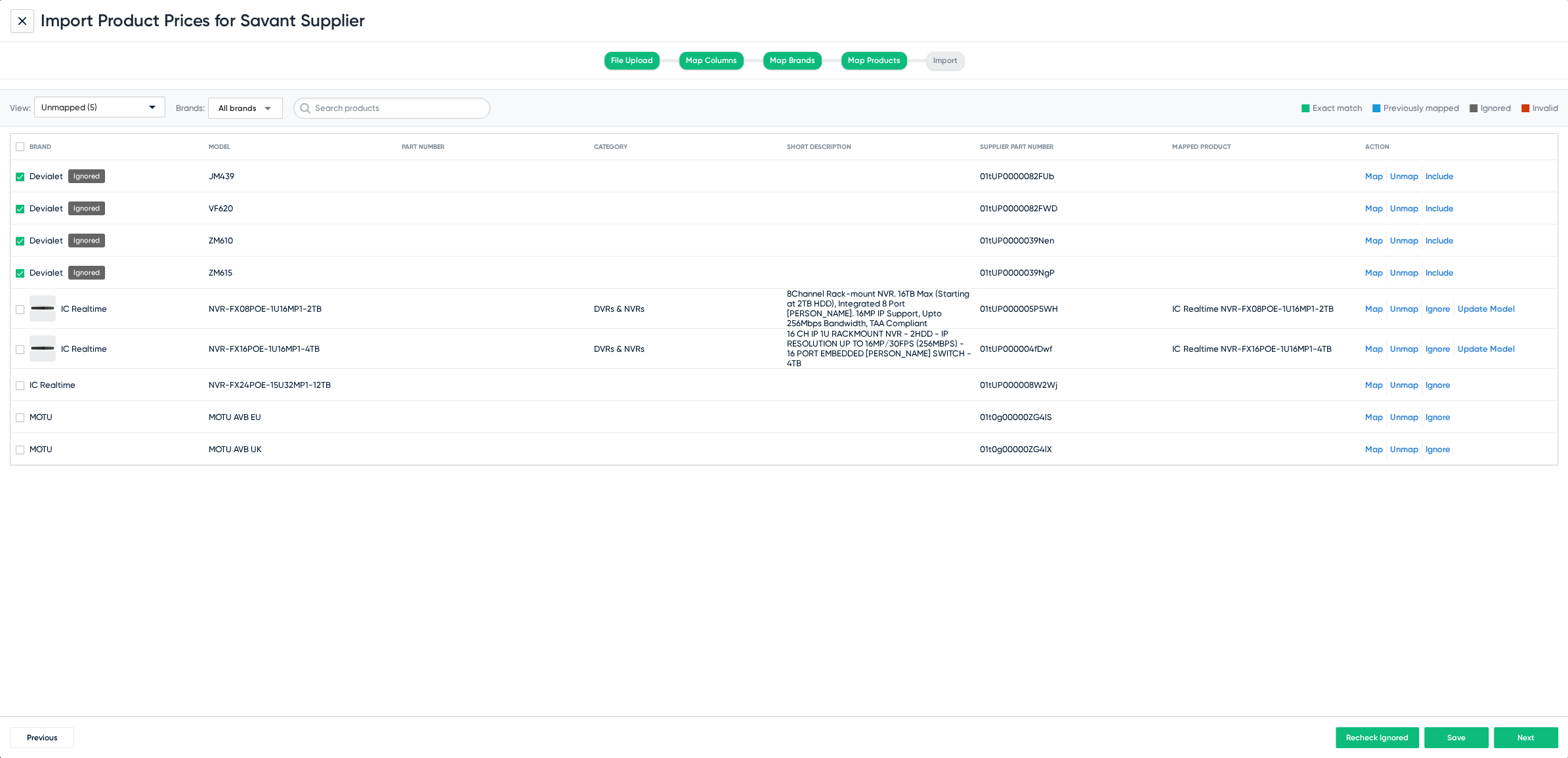
drag, startPoint x: 208, startPoint y: 374, endPoint x: 305, endPoint y: 377, distance: 97.0
click at [305, 380] on span "NVR-FX24POE-15U32MP1-12TB" at bounding box center [269, 385] width 122 height 10
copy span "NVR-FX24POE-15U32MP1"
click at [1374, 412] on link "Map" at bounding box center [1373, 417] width 18 height 10
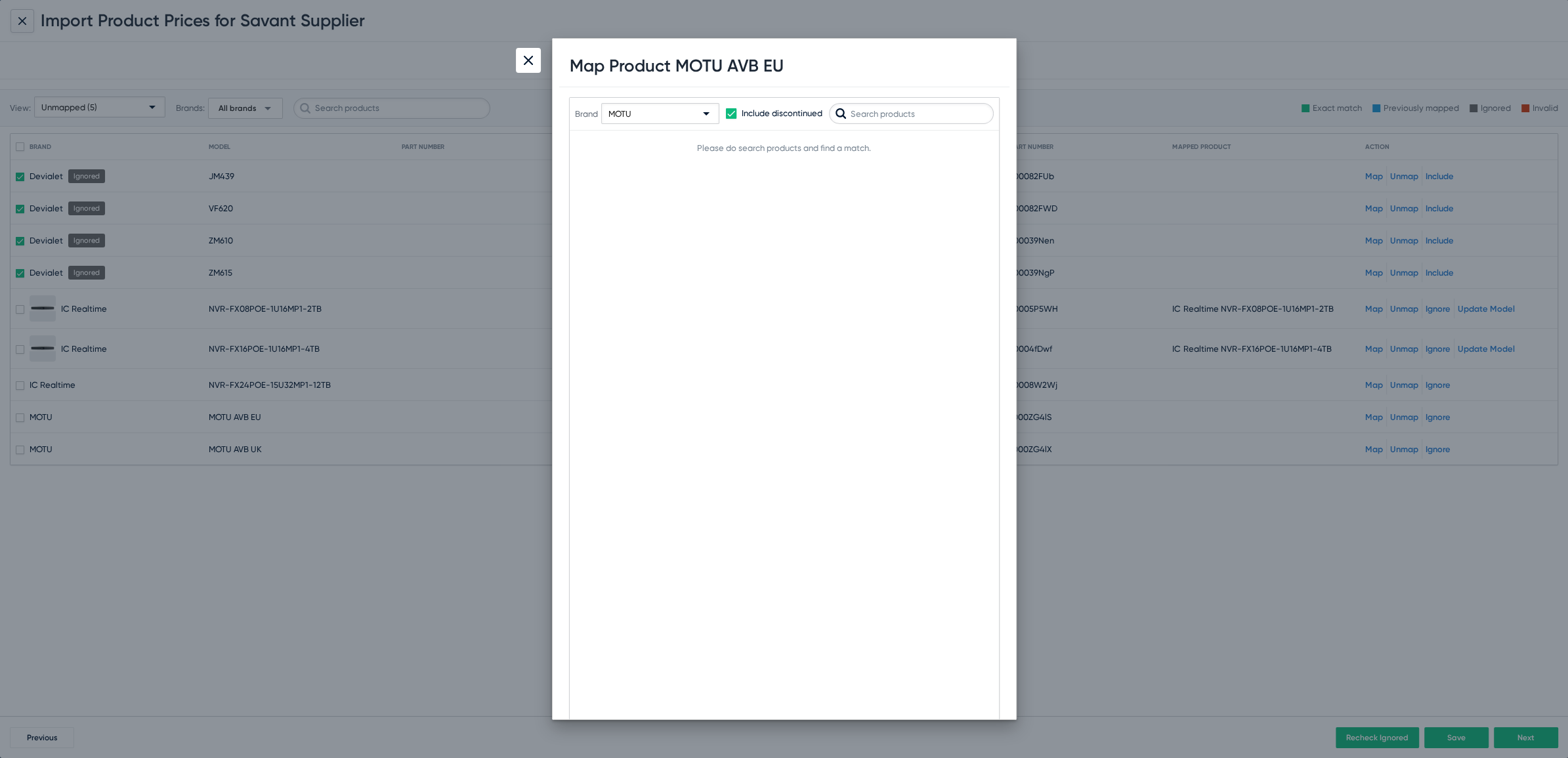
click at [891, 113] on input "text" at bounding box center [911, 113] width 165 height 21
type input "AVB"
click at [974, 145] on div "Brand MOTU Include discontinued AVB" at bounding box center [784, 113] width 419 height 65
click at [972, 147] on span "Map" at bounding box center [971, 147] width 17 height 9
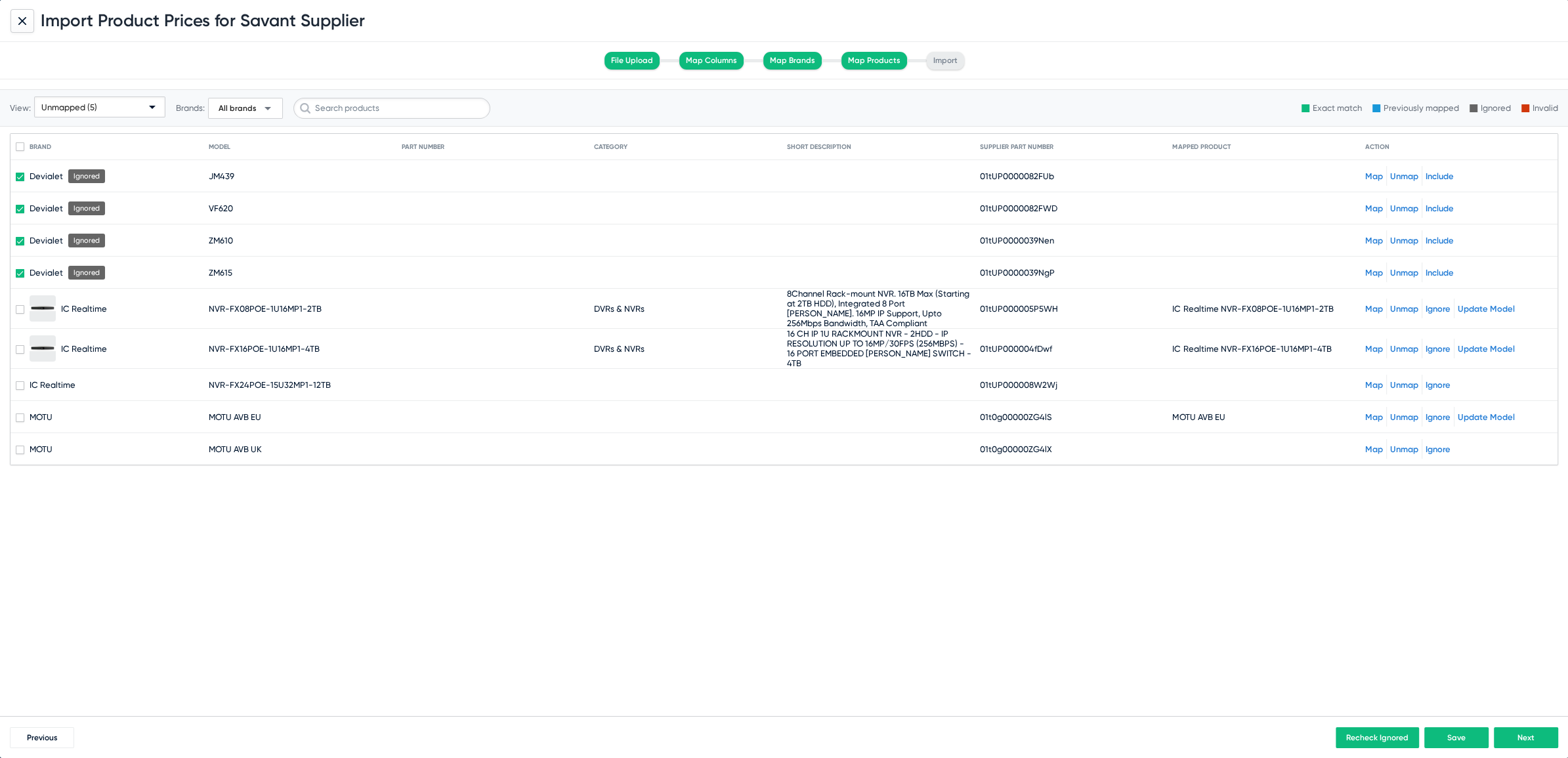
click at [1372, 444] on link "Map" at bounding box center [1373, 449] width 18 height 10
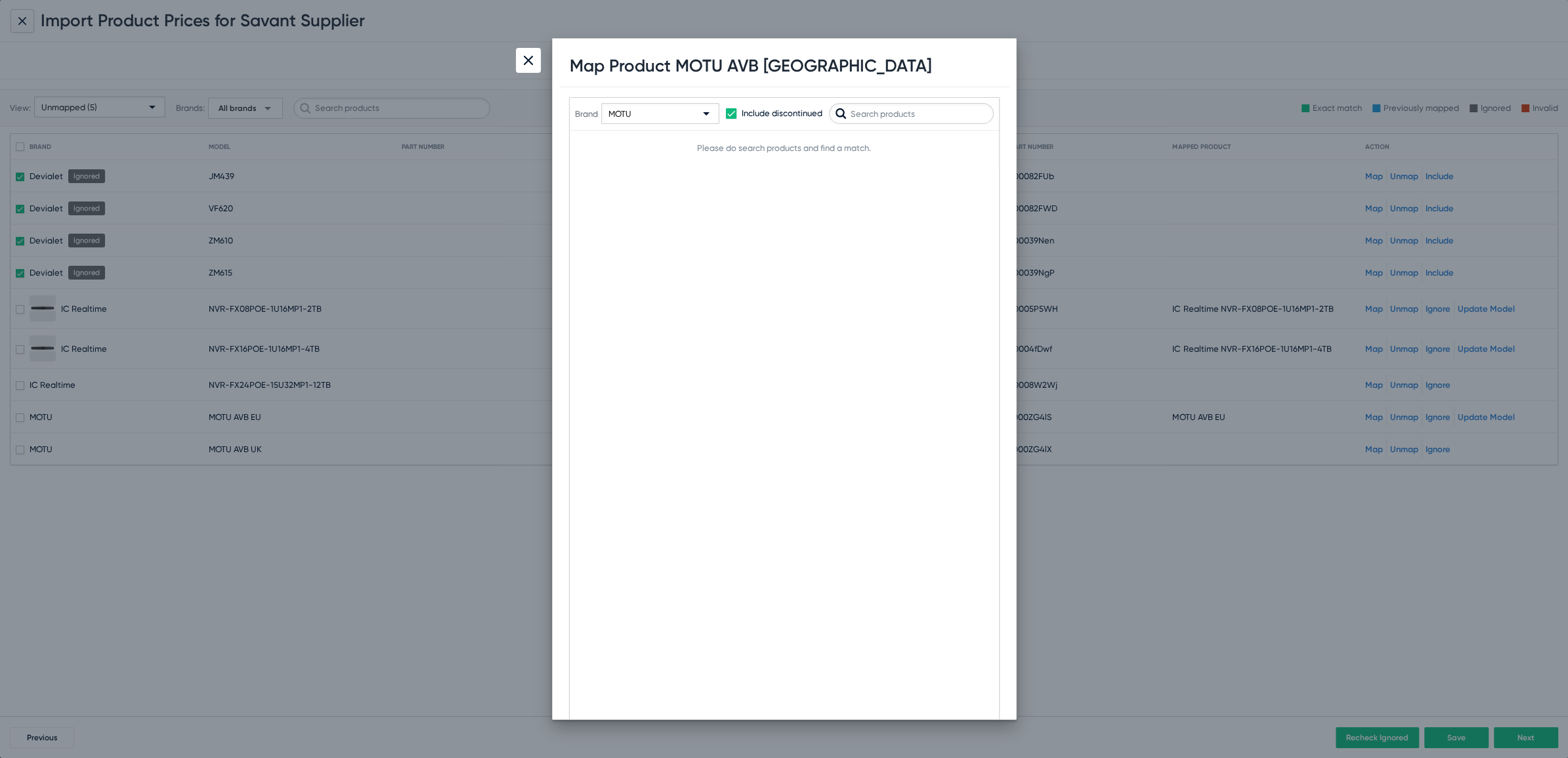
click at [896, 117] on input "text" at bounding box center [911, 113] width 165 height 21
type input "AVB"
click at [970, 222] on button "Map" at bounding box center [972, 214] width 42 height 21
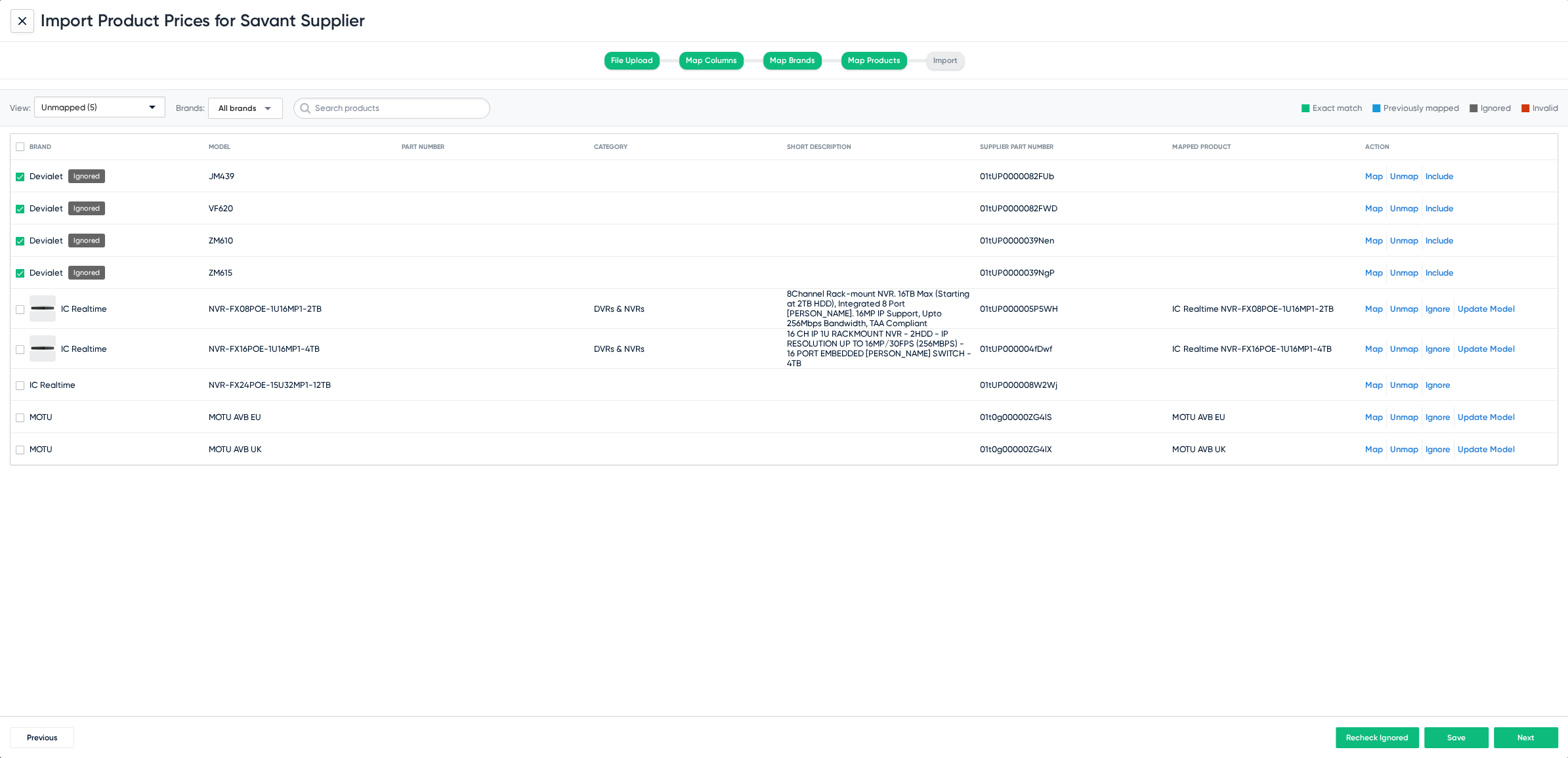
click at [1520, 736] on span "Next" at bounding box center [1526, 738] width 17 height 9
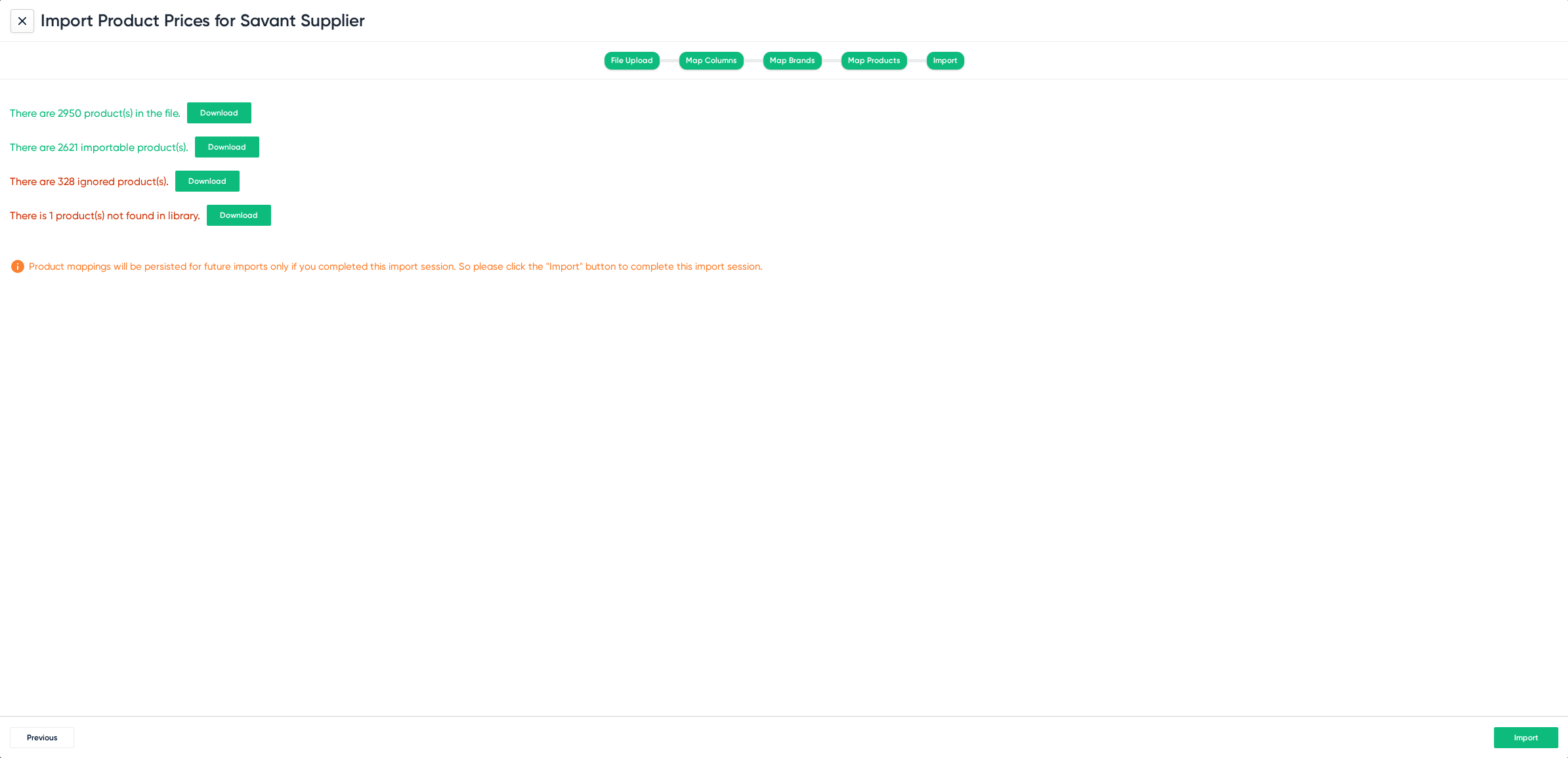
click at [221, 108] on span "Download" at bounding box center [219, 113] width 38 height 9
click at [1265, 290] on div "There are 2950 product(s) in the file. Download There are 2621 importable produ…" at bounding box center [784, 397] width 1568 height 636
click at [1529, 730] on button "Import" at bounding box center [1526, 737] width 65 height 21
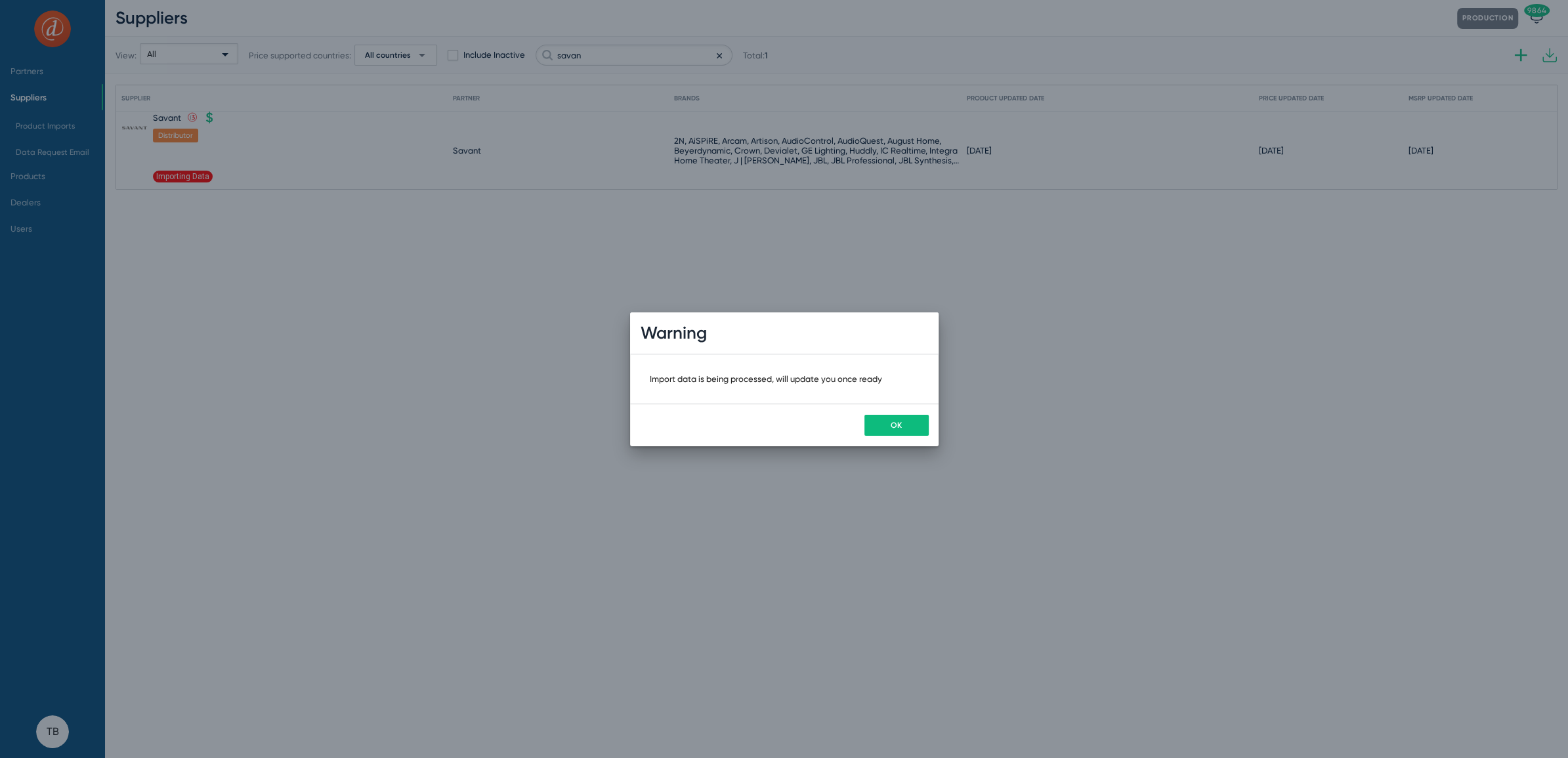
click at [889, 424] on button "OK" at bounding box center [897, 425] width 65 height 21
